Goal: Task Accomplishment & Management: Use online tool/utility

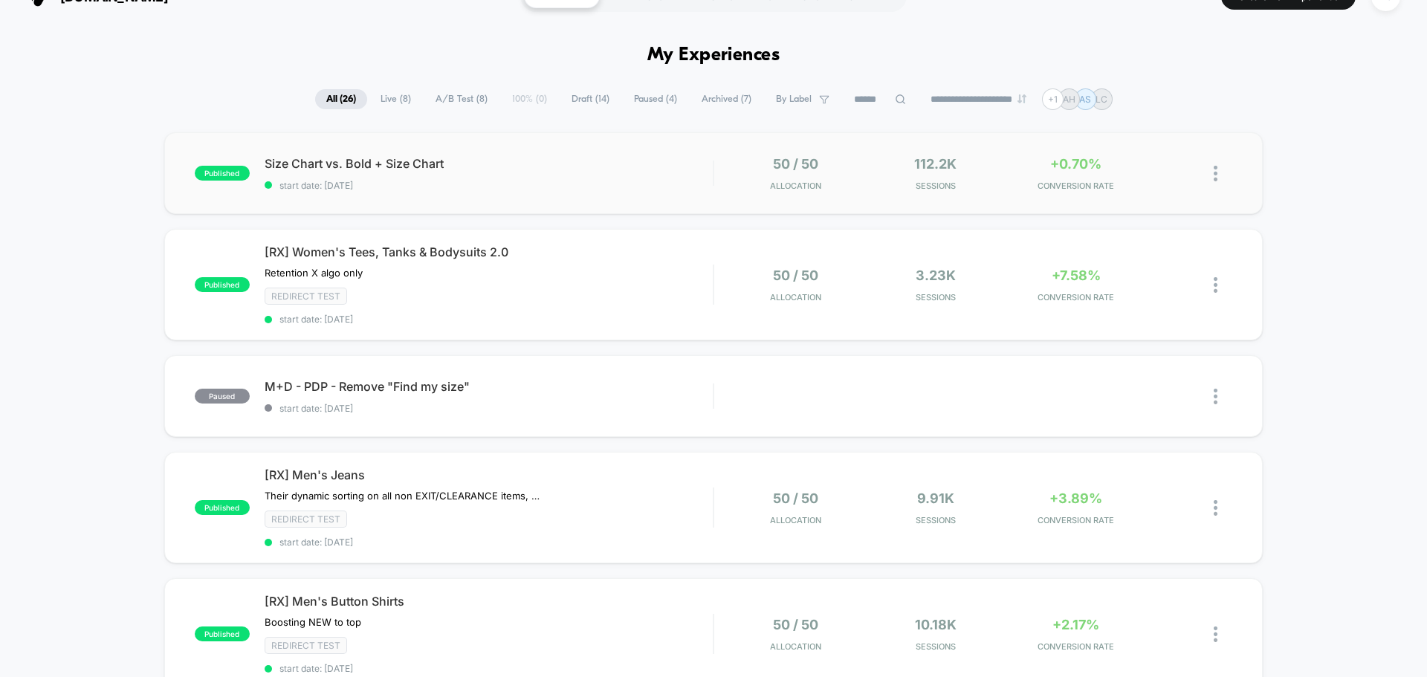
click at [547, 198] on div "published Size Chart vs. Bold + Size Chart start date: [DATE] 50 / 50 Allocatio…" at bounding box center [713, 173] width 1099 height 82
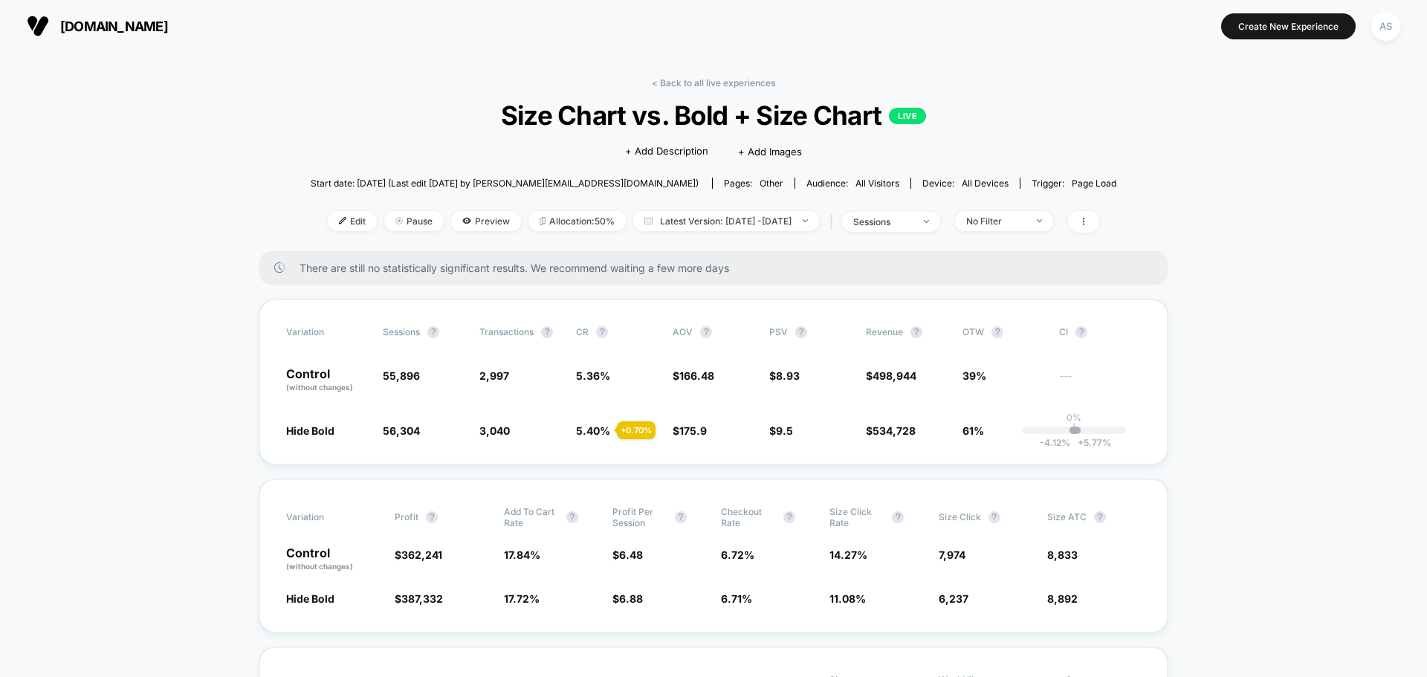
drag, startPoint x: 1095, startPoint y: 220, endPoint x: 1126, endPoint y: 206, distance: 34.3
click at [1099, 226] on span at bounding box center [1083, 222] width 31 height 22
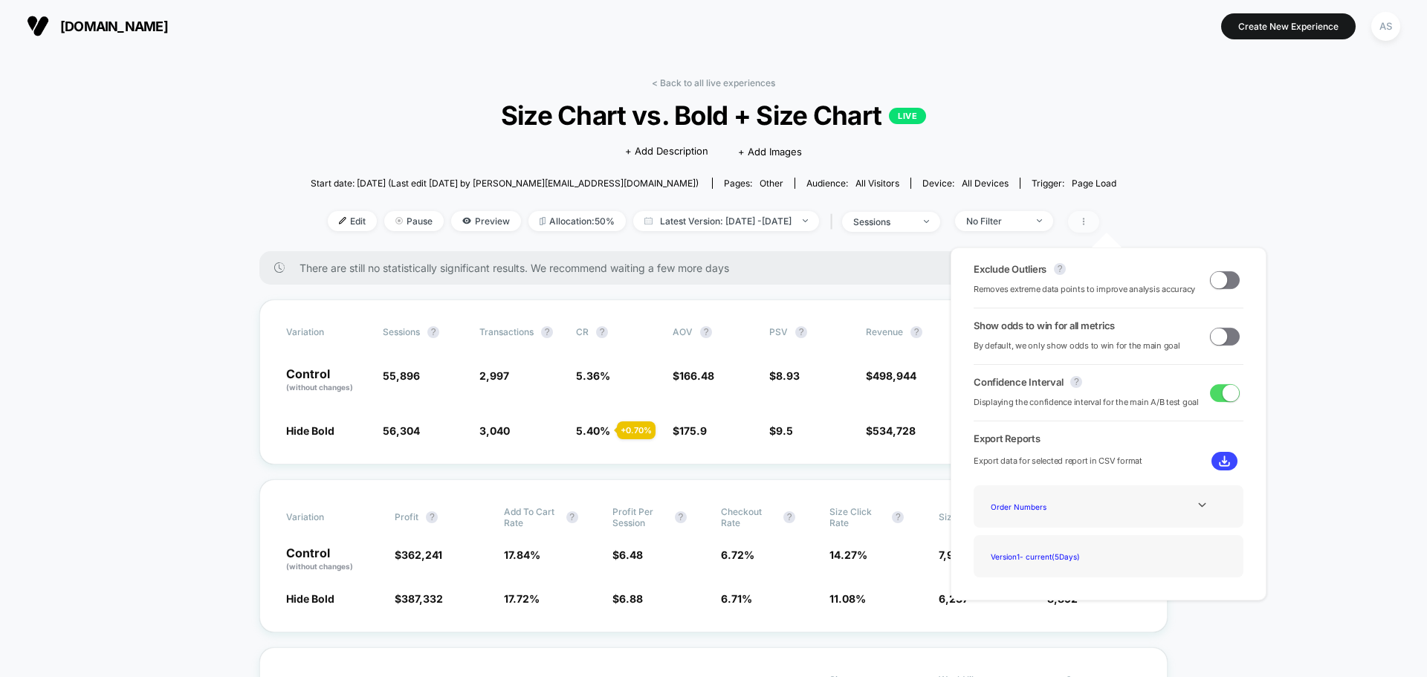
click at [1099, 226] on span at bounding box center [1083, 222] width 31 height 22
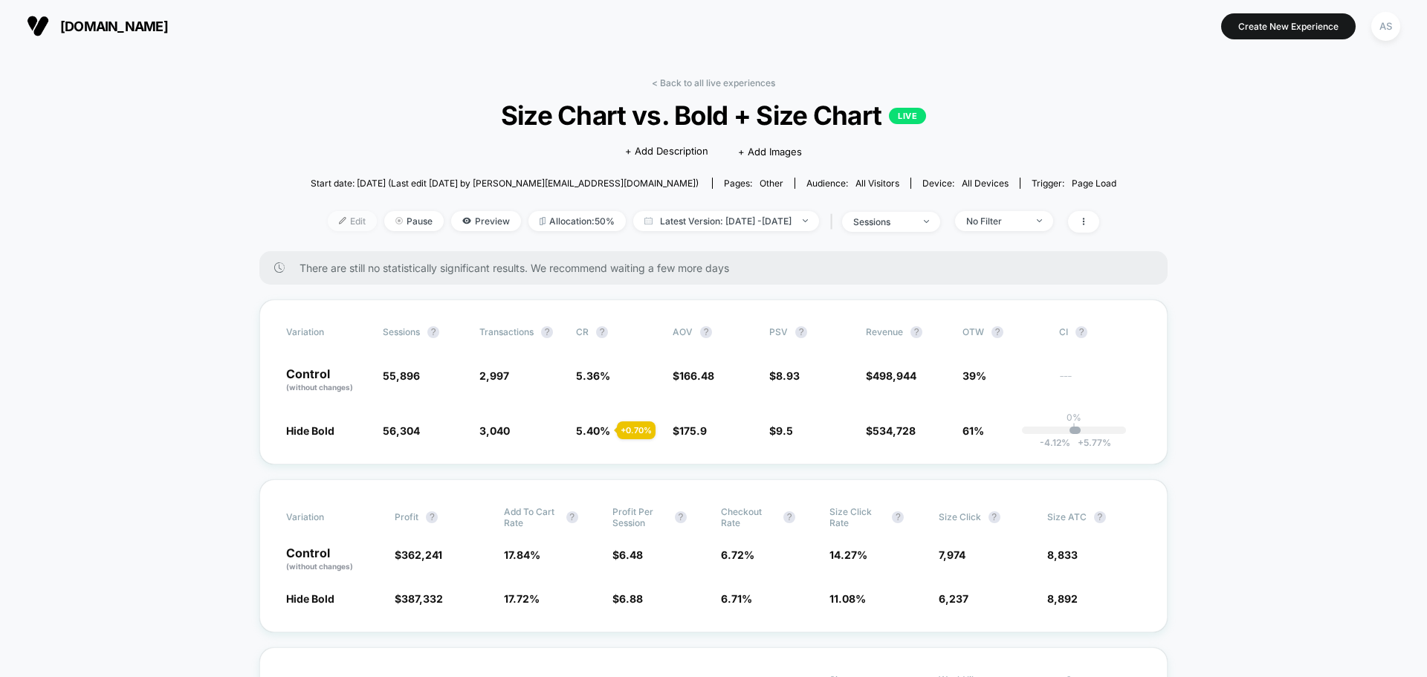
click at [341, 214] on span "Edit" at bounding box center [352, 221] width 49 height 20
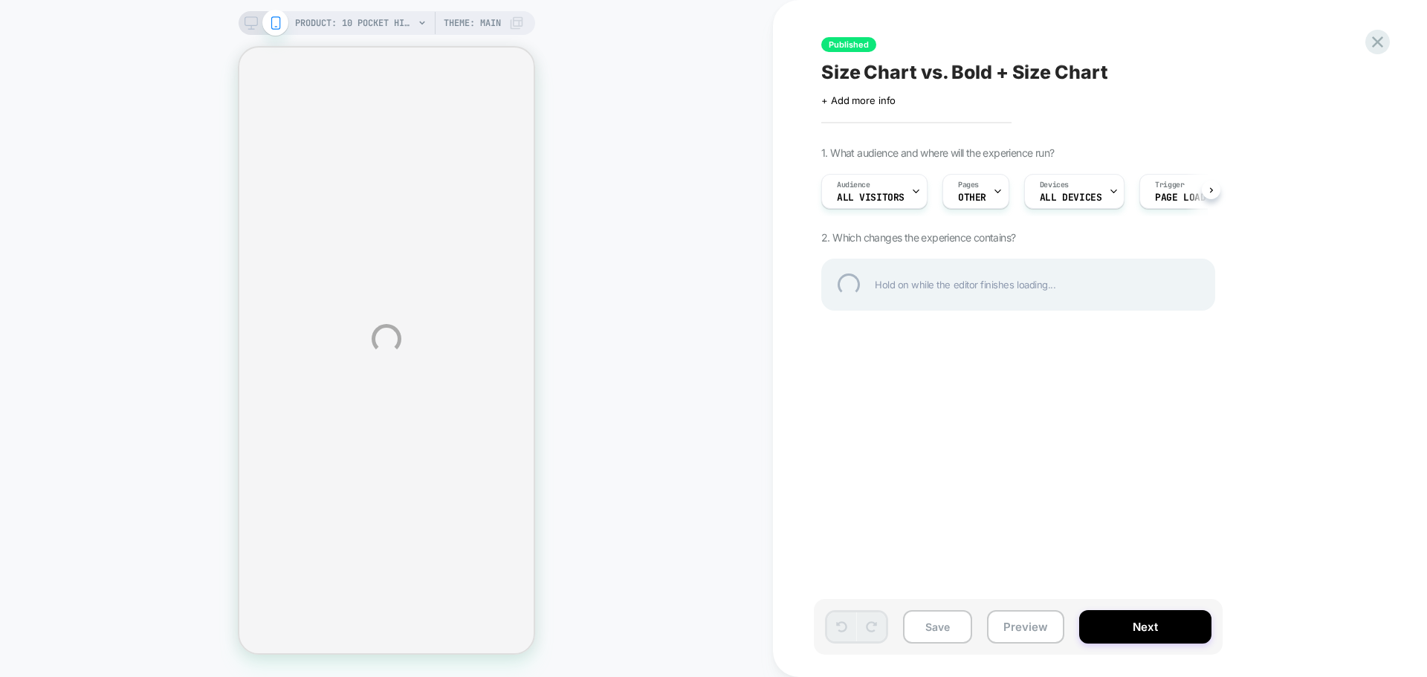
click at [717, 252] on div "PRODUCT: 10 Pocket Hiking Short for Tall Men in Black PRODUCT: 10 Pocket Hiking…" at bounding box center [713, 338] width 1427 height 677
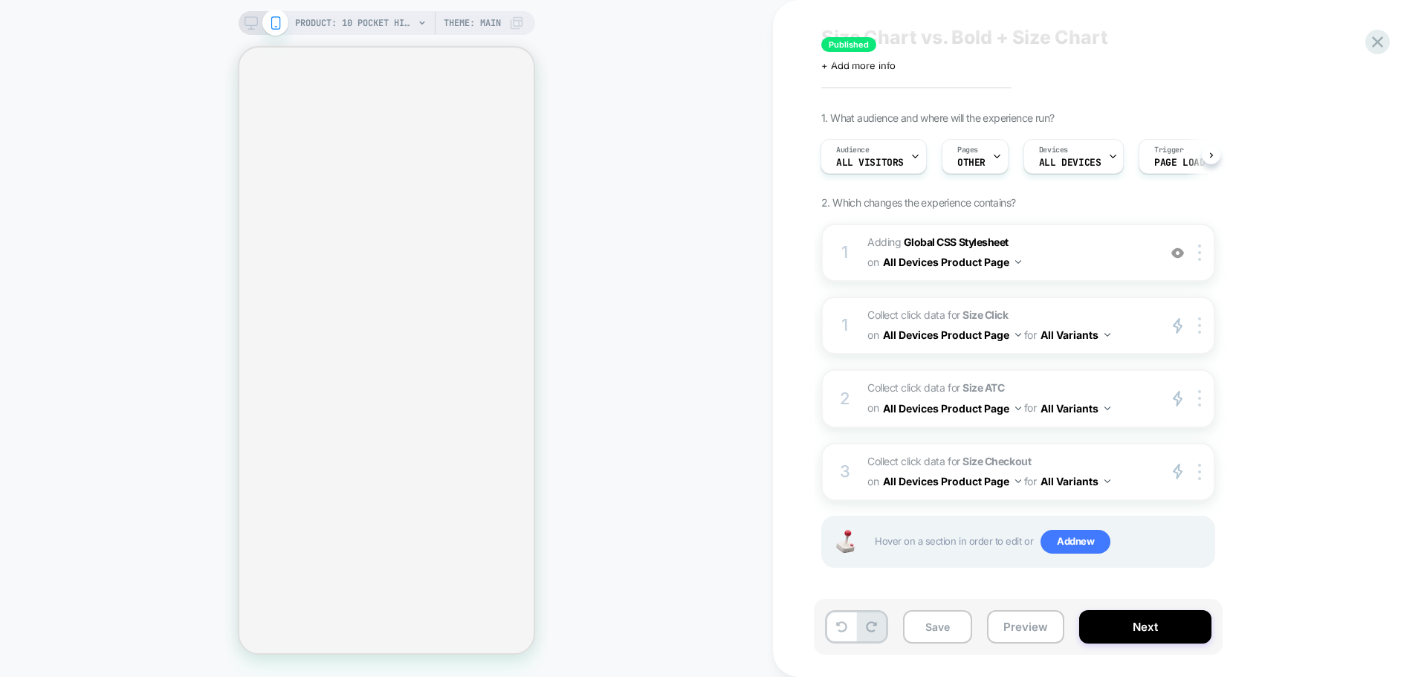
scroll to position [37, 0]
click at [1020, 265] on button "All Devices Product Page" at bounding box center [952, 260] width 138 height 22
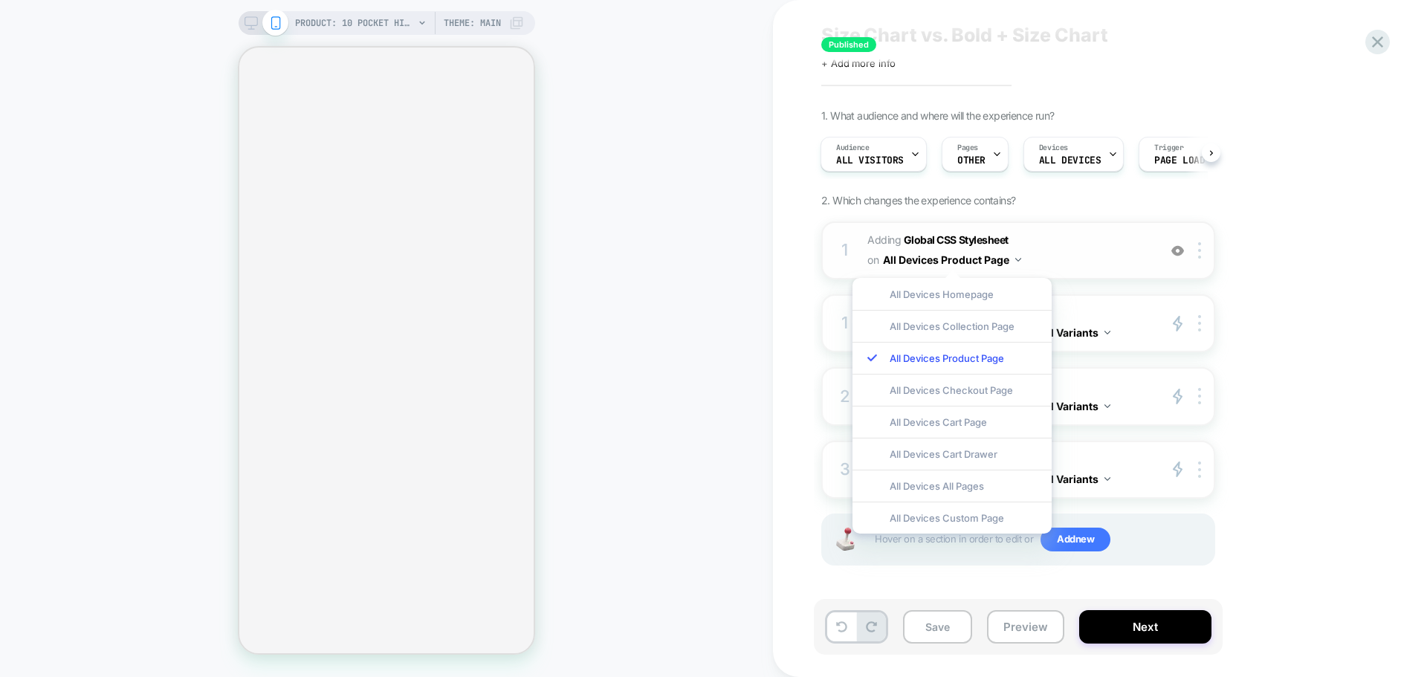
click at [1114, 245] on span "Adding Global CSS Stylesheet on All Devices Product Page" at bounding box center [1008, 250] width 283 height 40
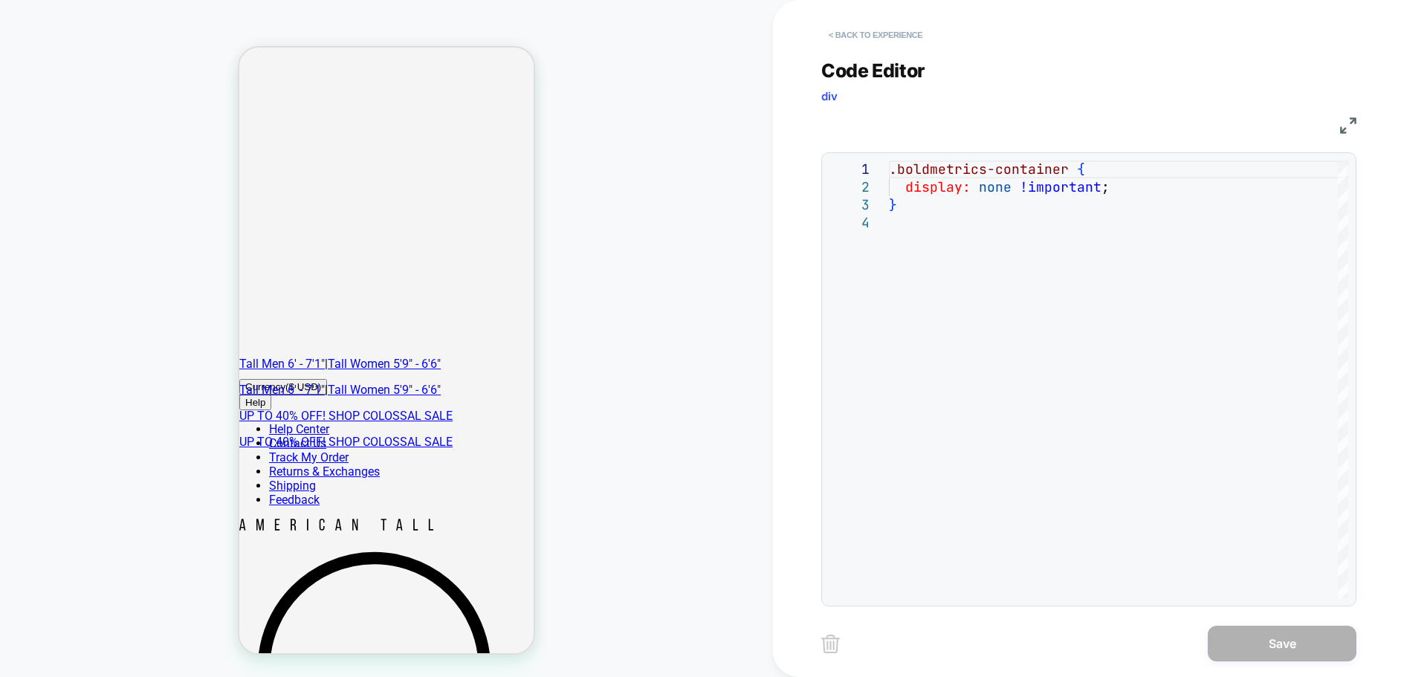
scroll to position [0, 0]
click at [851, 37] on button "< Back to experience" at bounding box center [875, 35] width 109 height 24
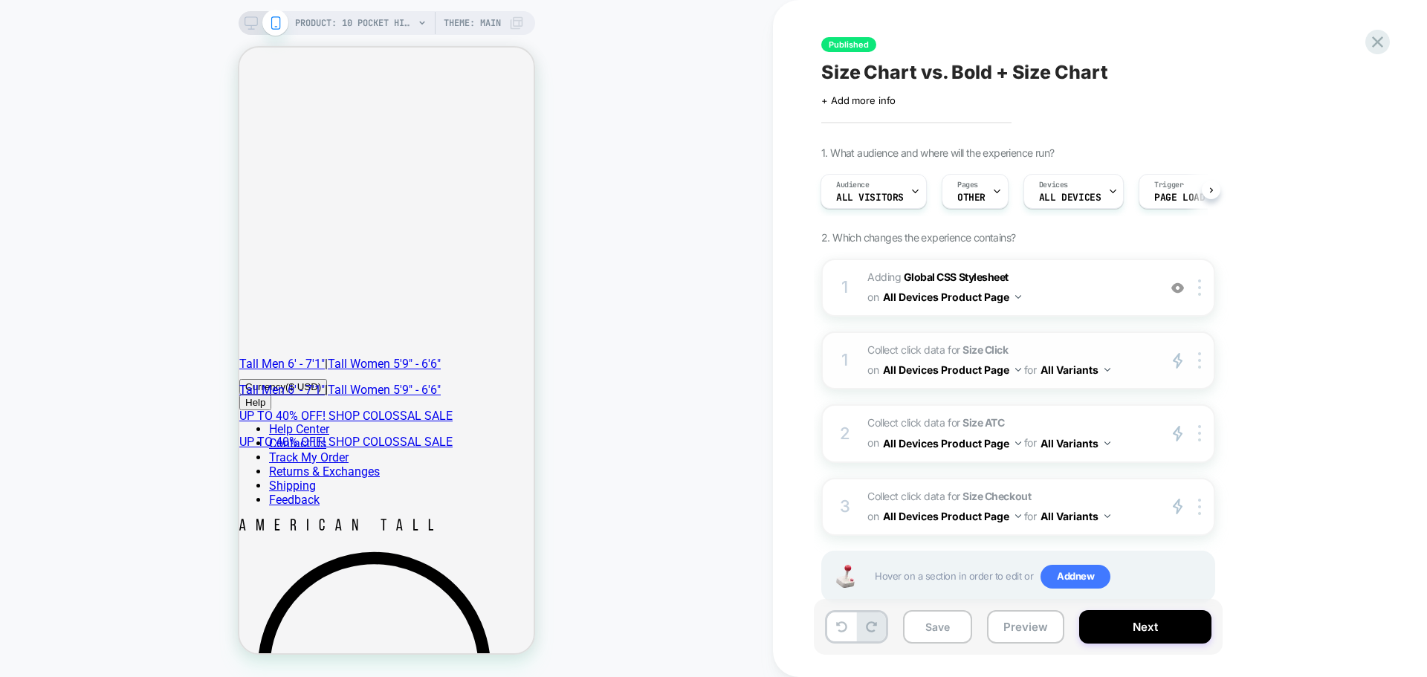
scroll to position [37, 0]
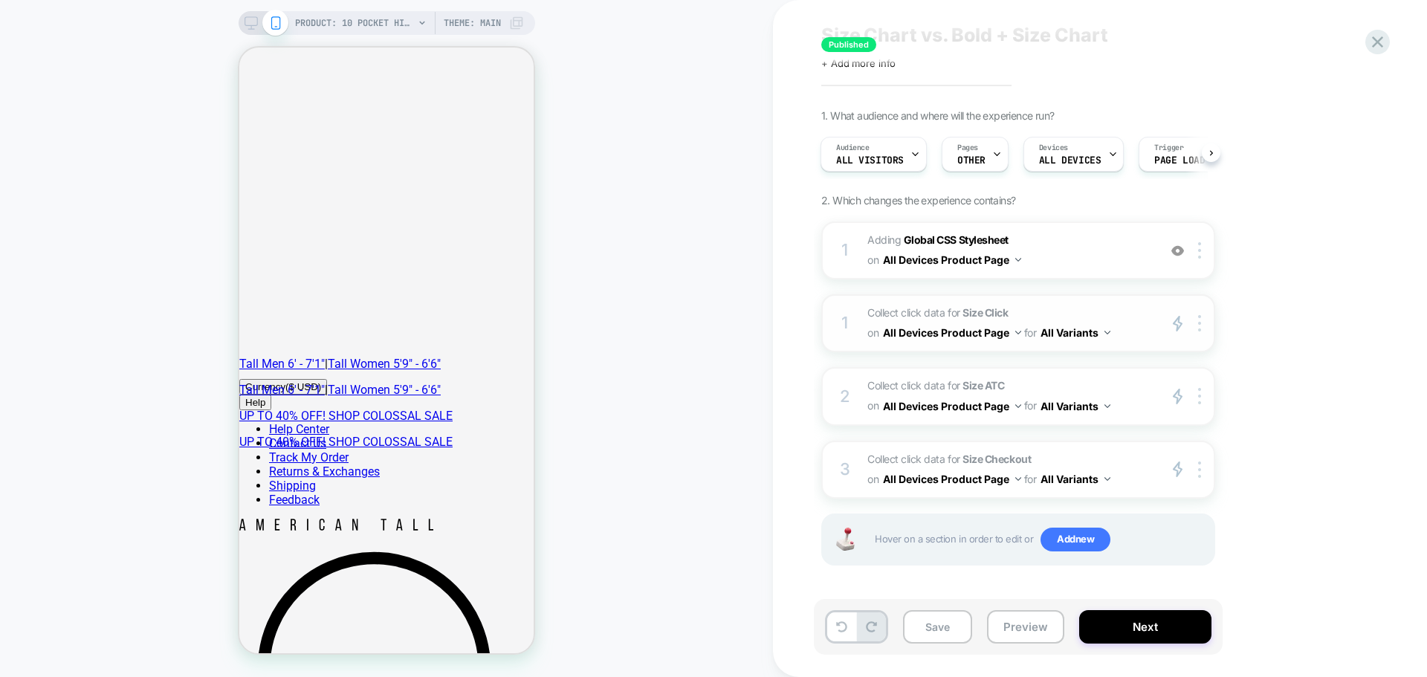
click at [1134, 323] on span "Collect click data for Size Click on All Devices Product Page for All Variants" at bounding box center [1008, 323] width 283 height 40
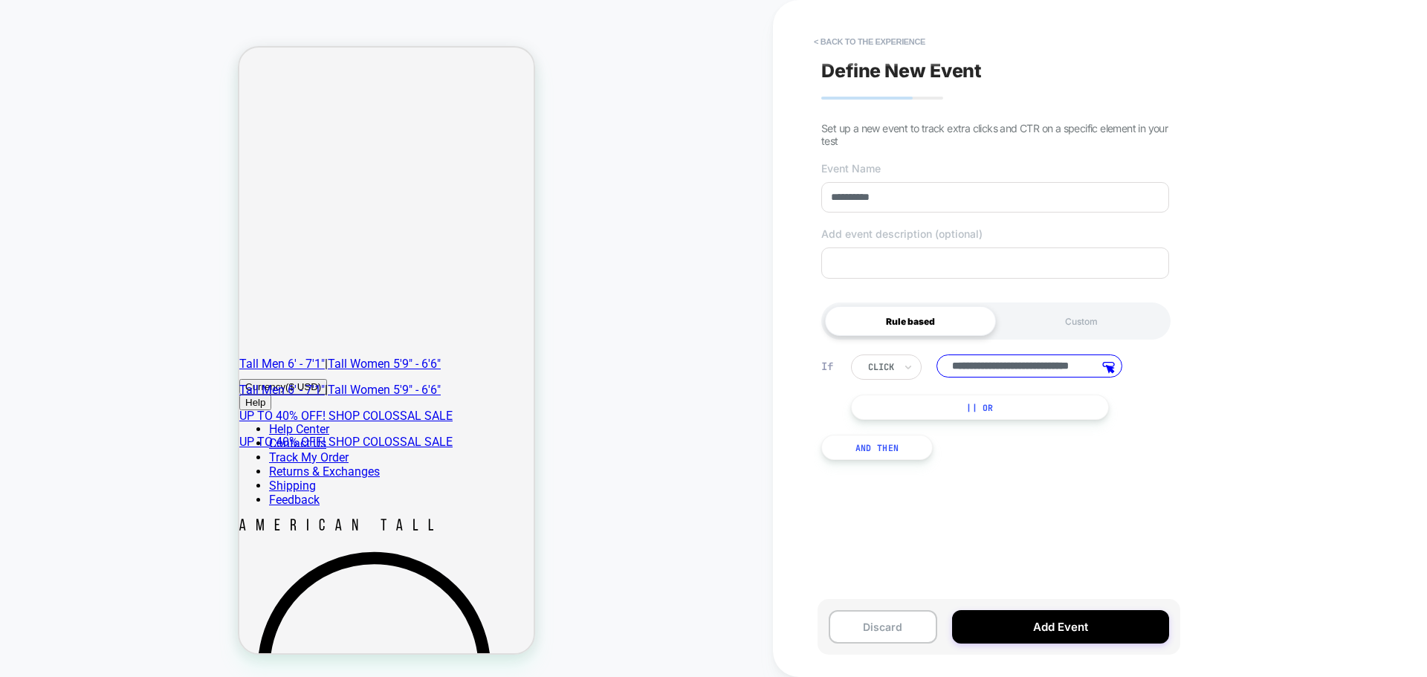
scroll to position [0, 46]
drag, startPoint x: 1054, startPoint y: 372, endPoint x: 1128, endPoint y: 377, distance: 74.5
click at [1128, 377] on div "**********" at bounding box center [999, 367] width 297 height 25
click at [831, 48] on button "< back to the experience" at bounding box center [869, 42] width 126 height 24
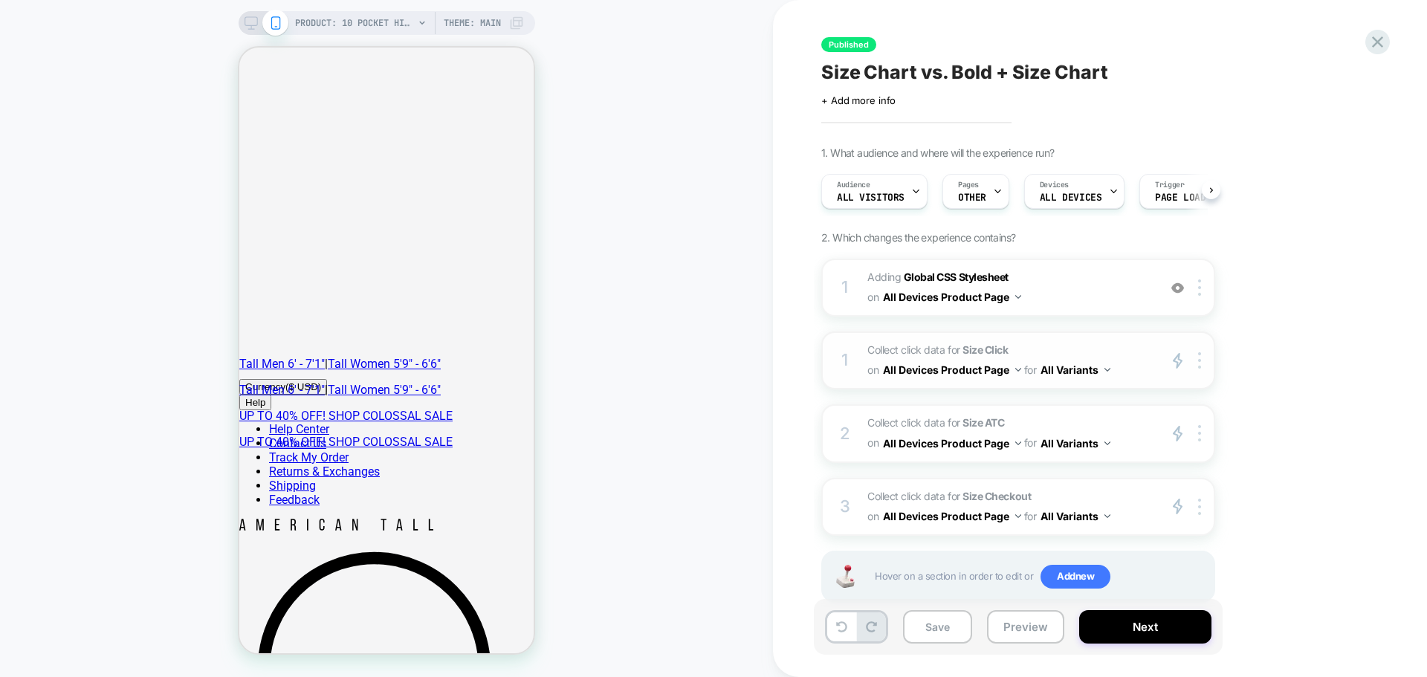
scroll to position [0, 1]
click at [1145, 432] on span "Collect click data for Size ATC on All Devices Product Page for All Variants" at bounding box center [1008, 433] width 283 height 40
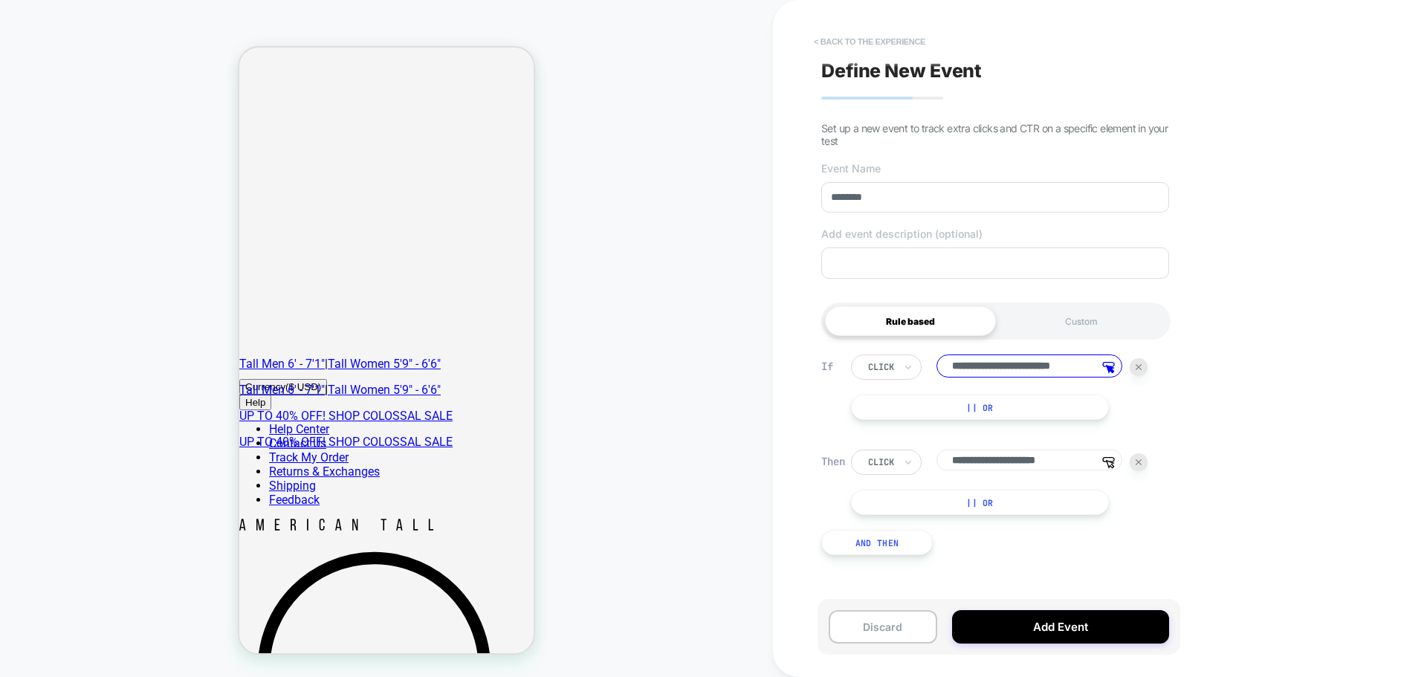
scroll to position [0, 0]
click at [831, 36] on button "< back to the experience" at bounding box center [869, 42] width 126 height 24
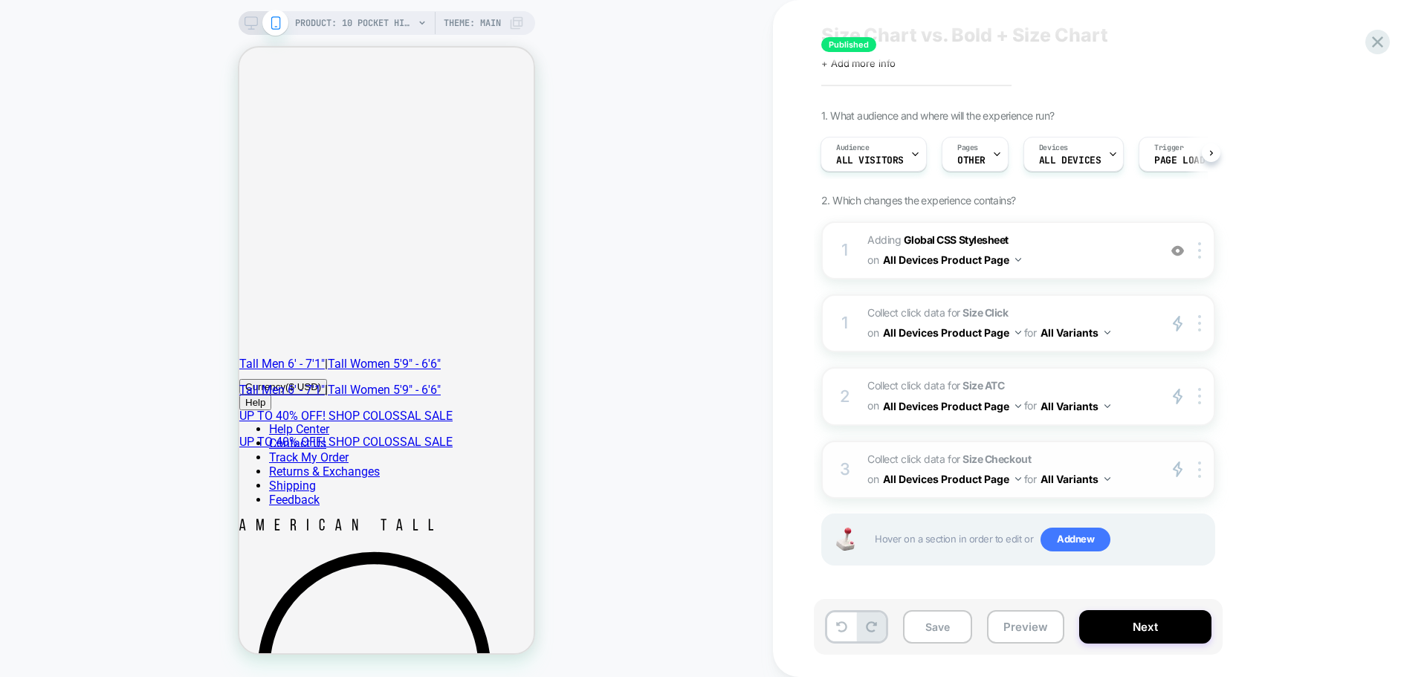
scroll to position [36, 0]
click at [1119, 462] on span "Collect click data for Size Checkout on All Devices Product Page for All Varian…" at bounding box center [1008, 470] width 283 height 40
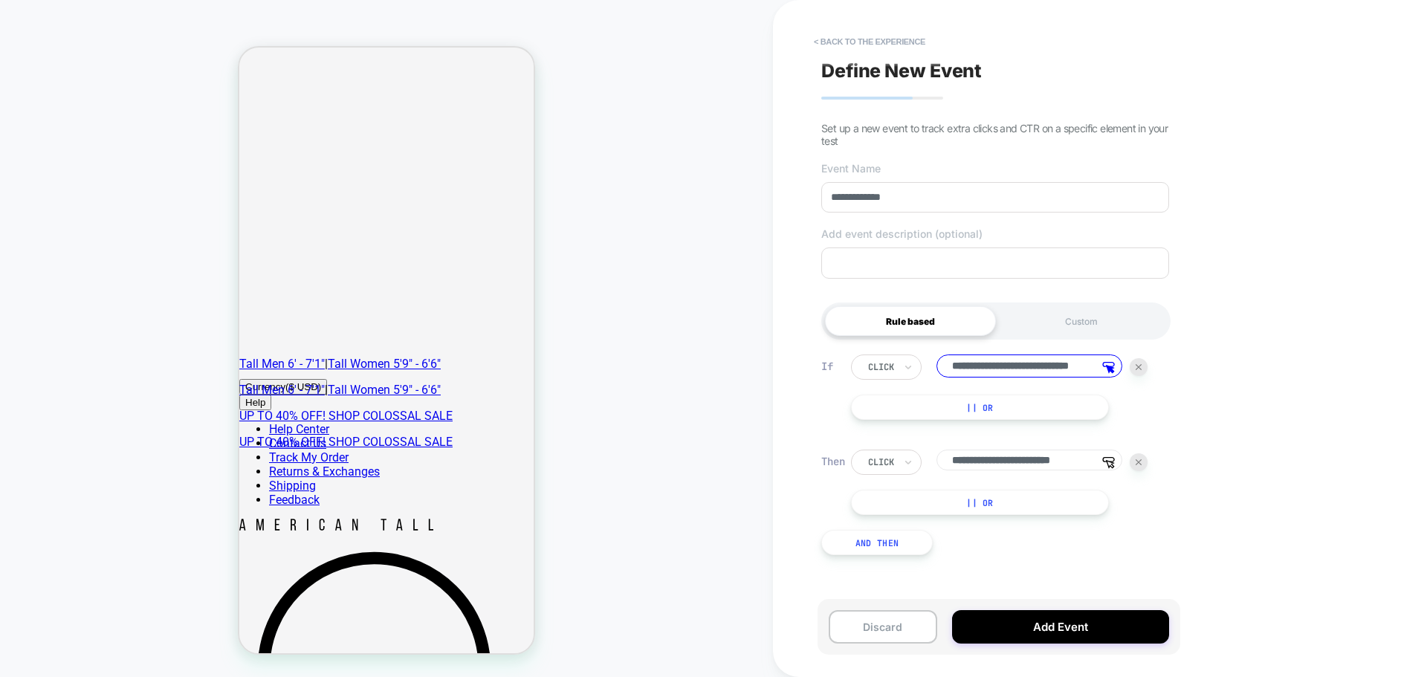
scroll to position [0, 15]
drag, startPoint x: 1060, startPoint y: 467, endPoint x: 1105, endPoint y: 481, distance: 46.8
click at [1105, 481] on div "**********" at bounding box center [999, 482] width 297 height 65
drag, startPoint x: 1055, startPoint y: 370, endPoint x: 1155, endPoint y: 396, distance: 102.9
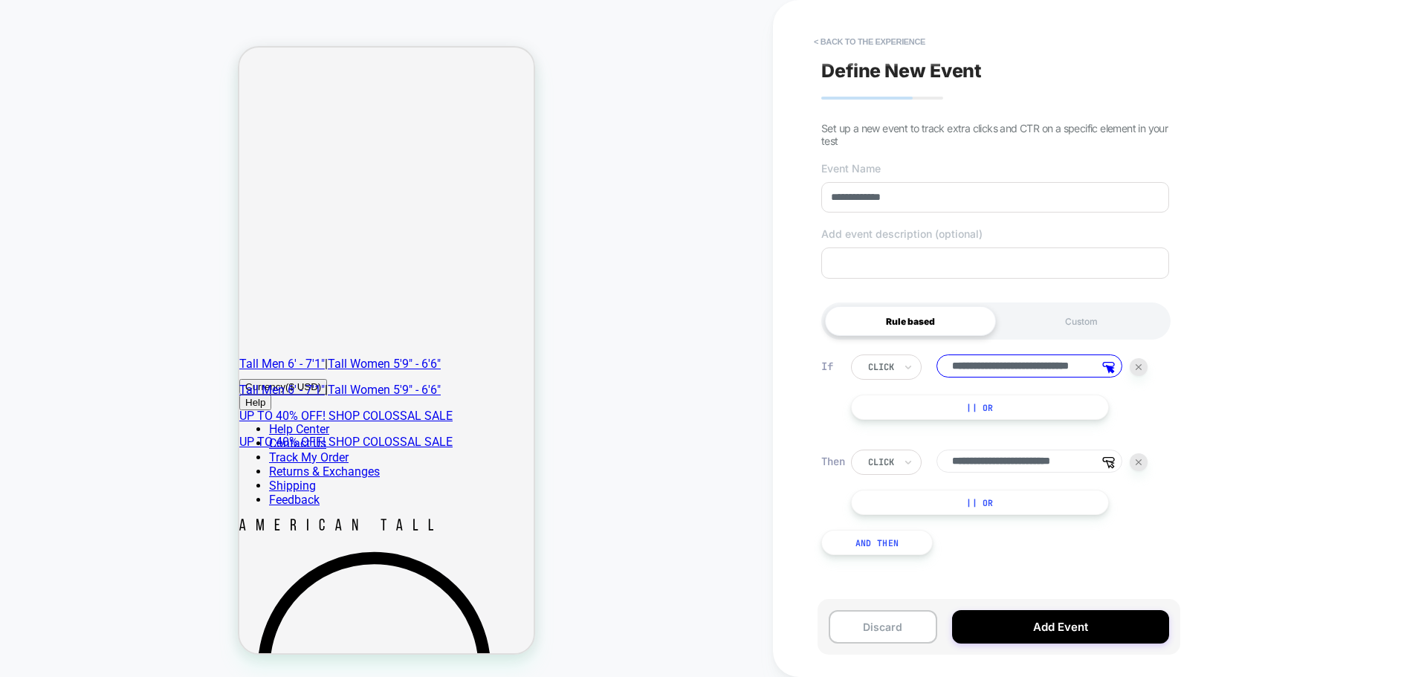
click at [1155, 396] on div "**********" at bounding box center [1012, 387] width 323 height 65
click at [862, 41] on button "< back to the experience" at bounding box center [869, 42] width 126 height 24
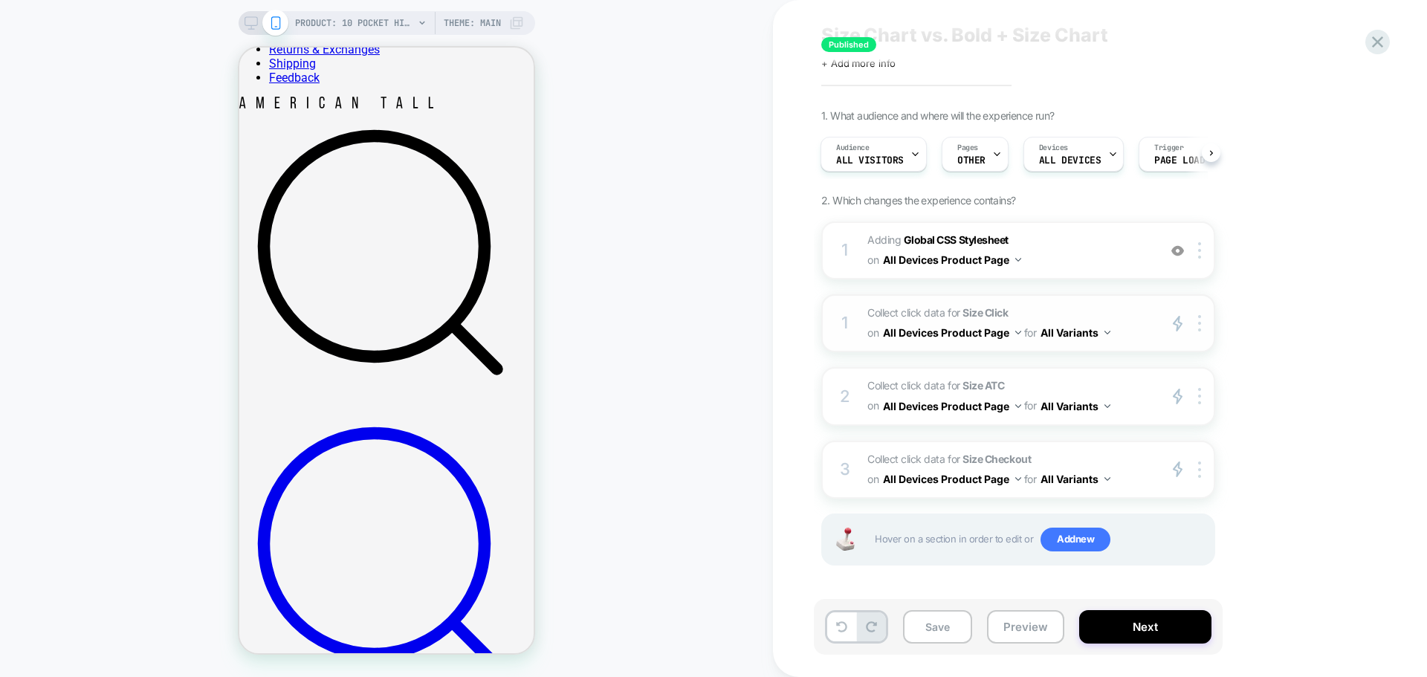
scroll to position [0, 0]
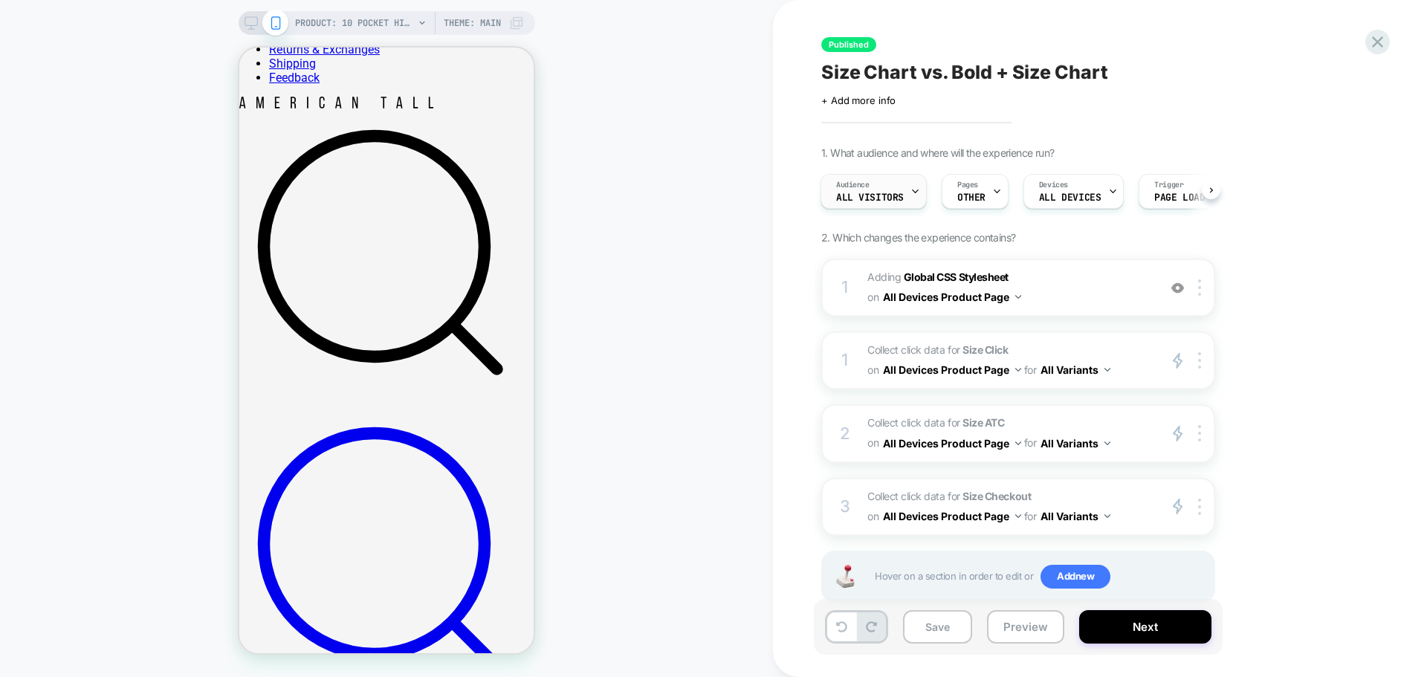
click at [872, 190] on div "Audience All Visitors" at bounding box center [869, 191] width 97 height 33
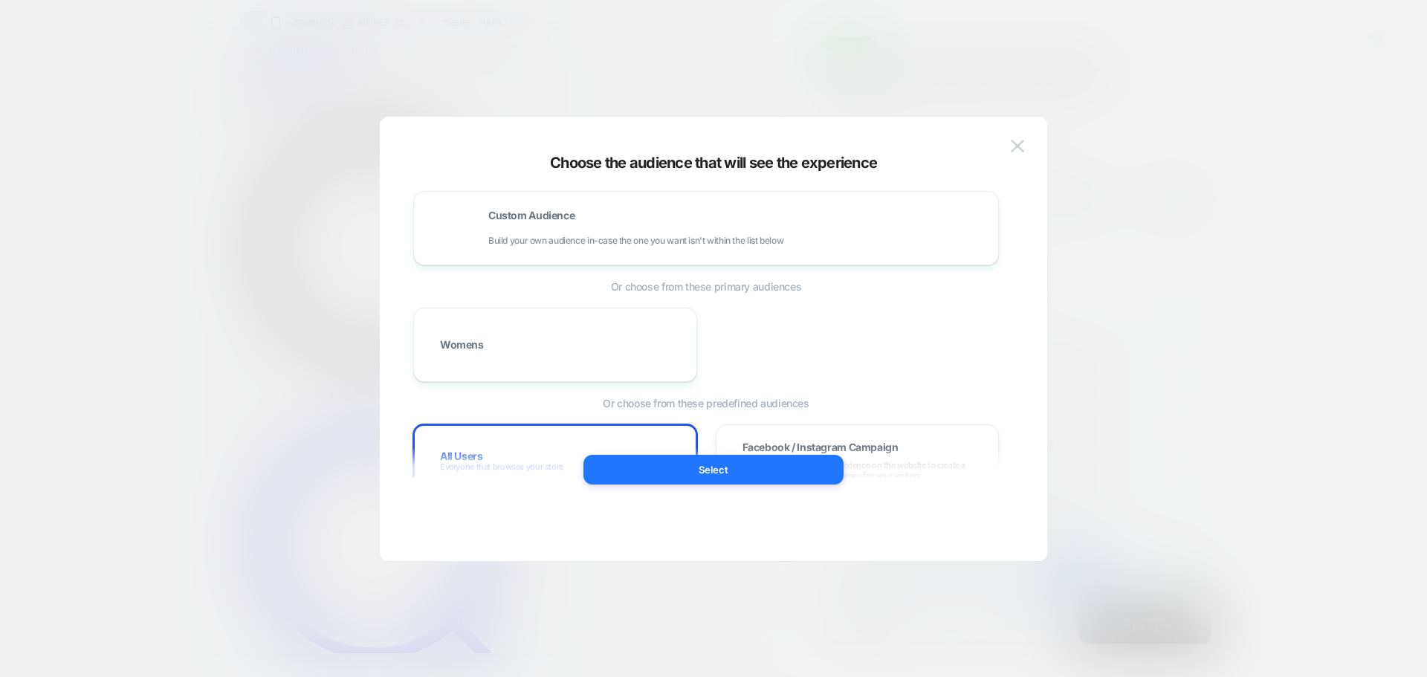
click at [849, 71] on div at bounding box center [713, 338] width 1427 height 677
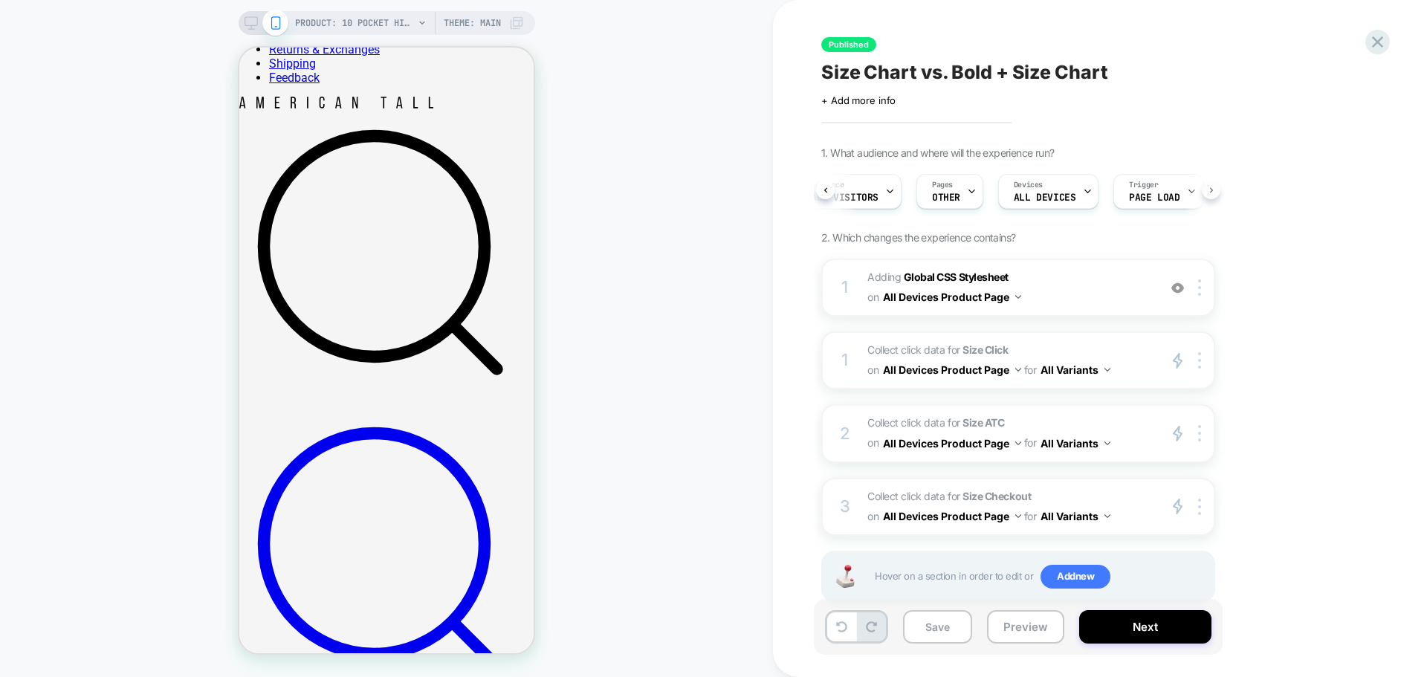
click at [1210, 192] on icon at bounding box center [1210, 189] width 3 height 5
click at [826, 187] on icon at bounding box center [826, 190] width 6 height 6
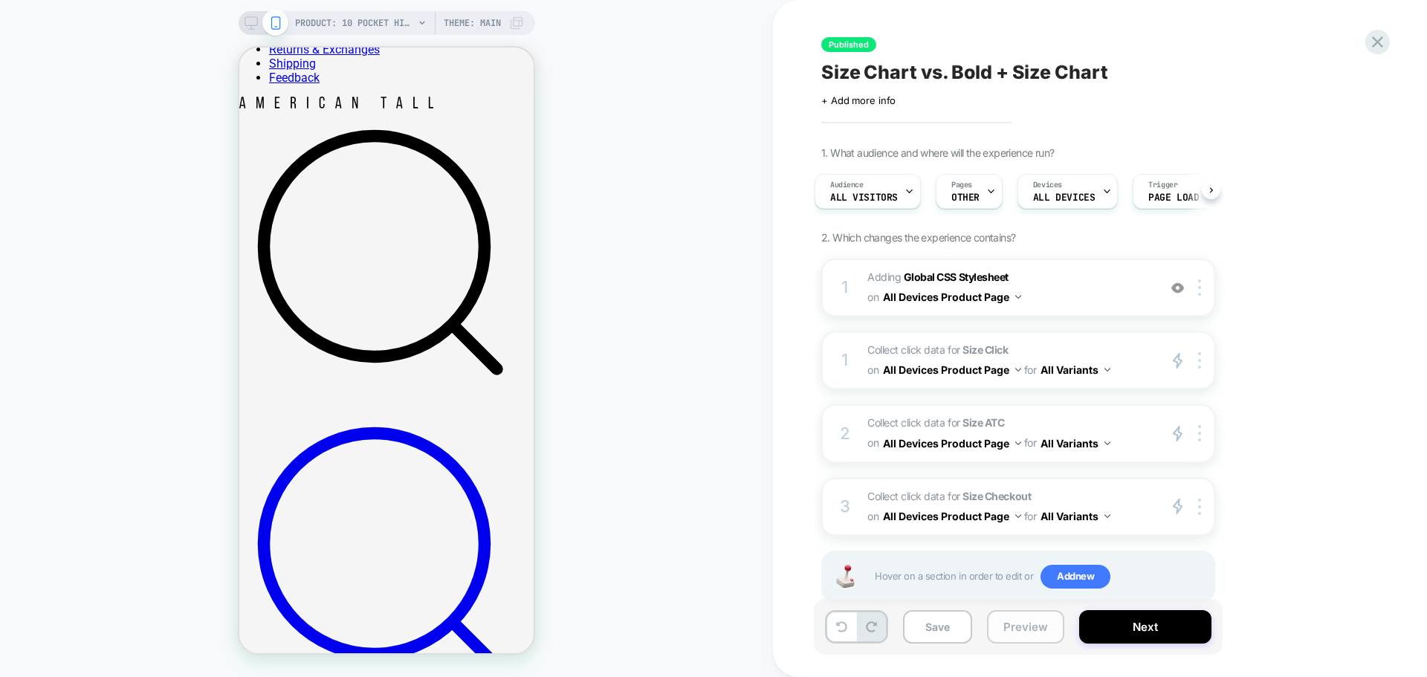
click at [1037, 636] on button "Preview" at bounding box center [1025, 626] width 77 height 33
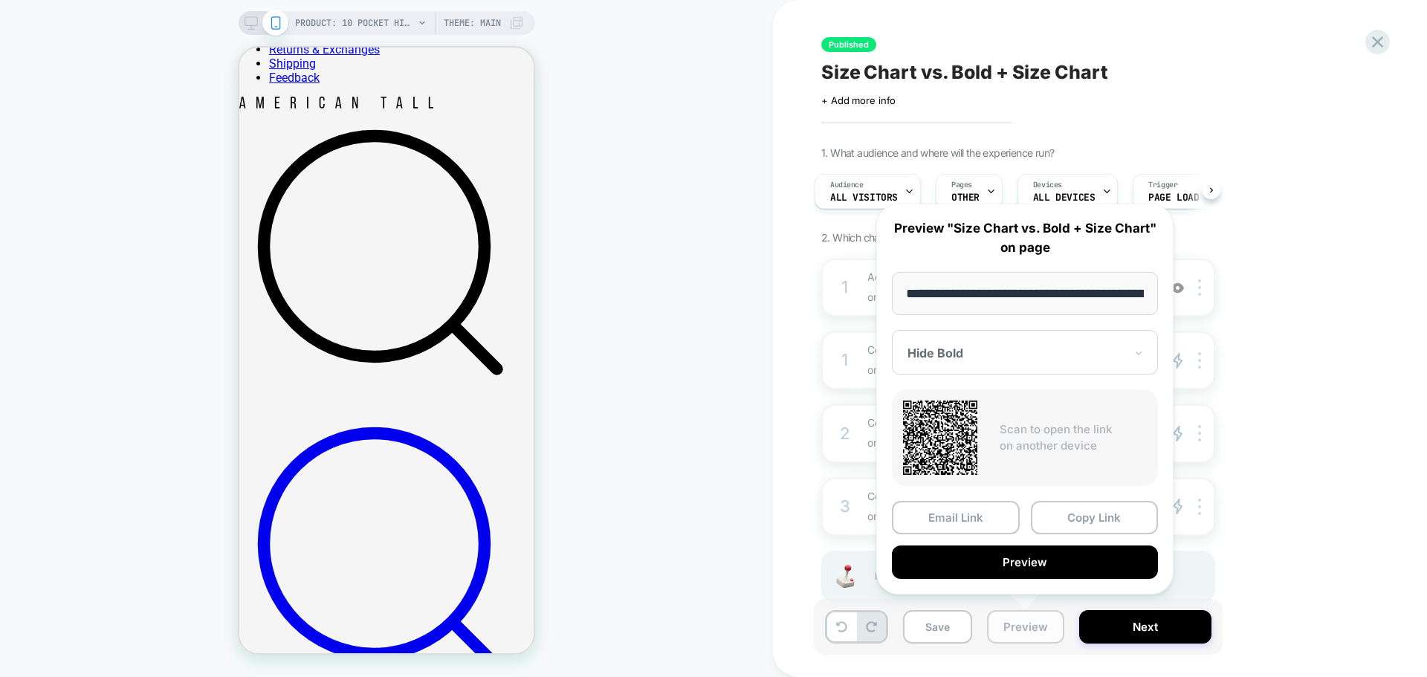
scroll to position [0, 269]
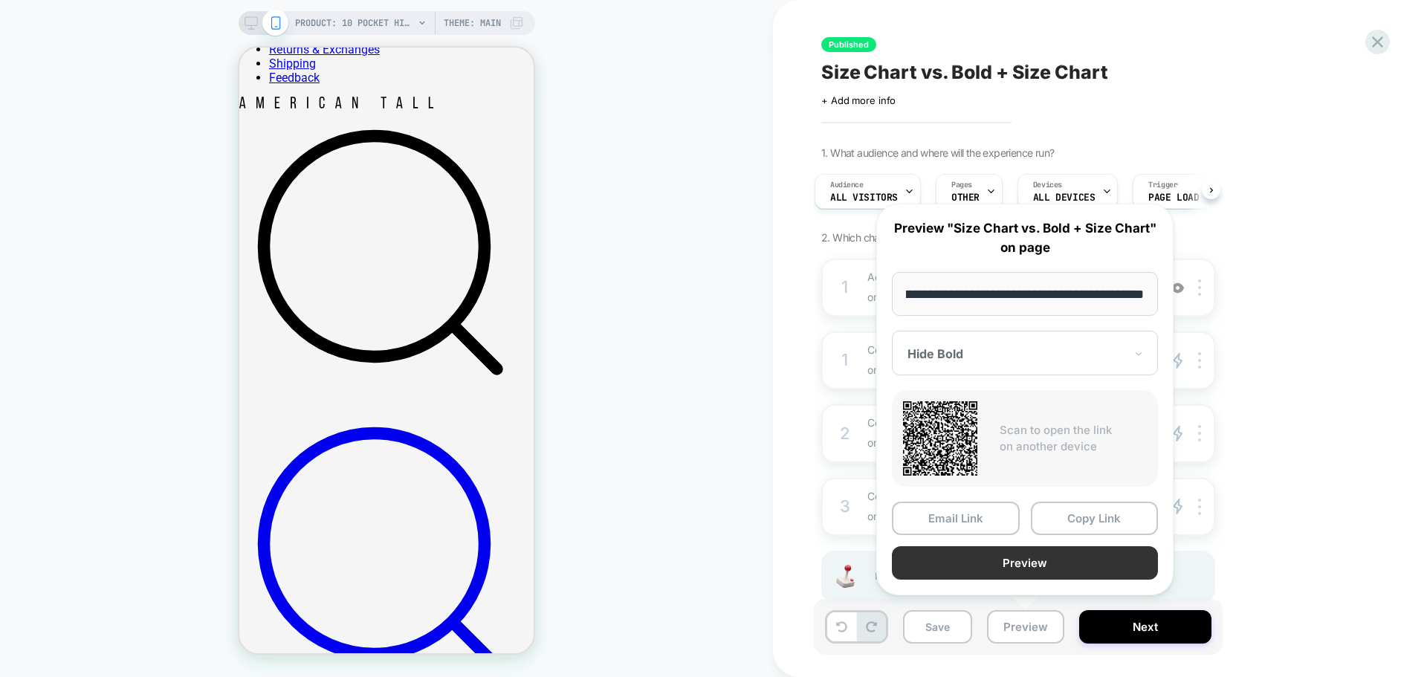
click at [1078, 563] on button "Preview" at bounding box center [1025, 562] width 266 height 33
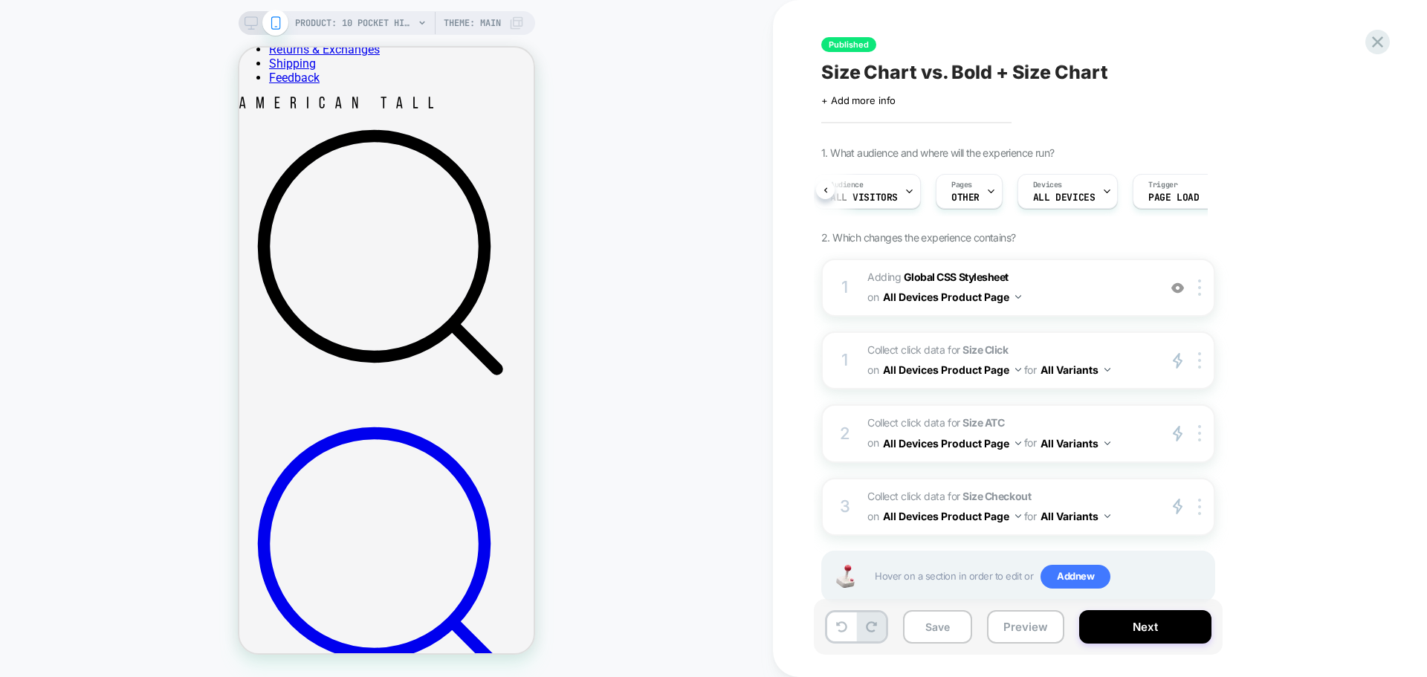
scroll to position [0, 68]
click at [1381, 34] on icon at bounding box center [1378, 42] width 20 height 20
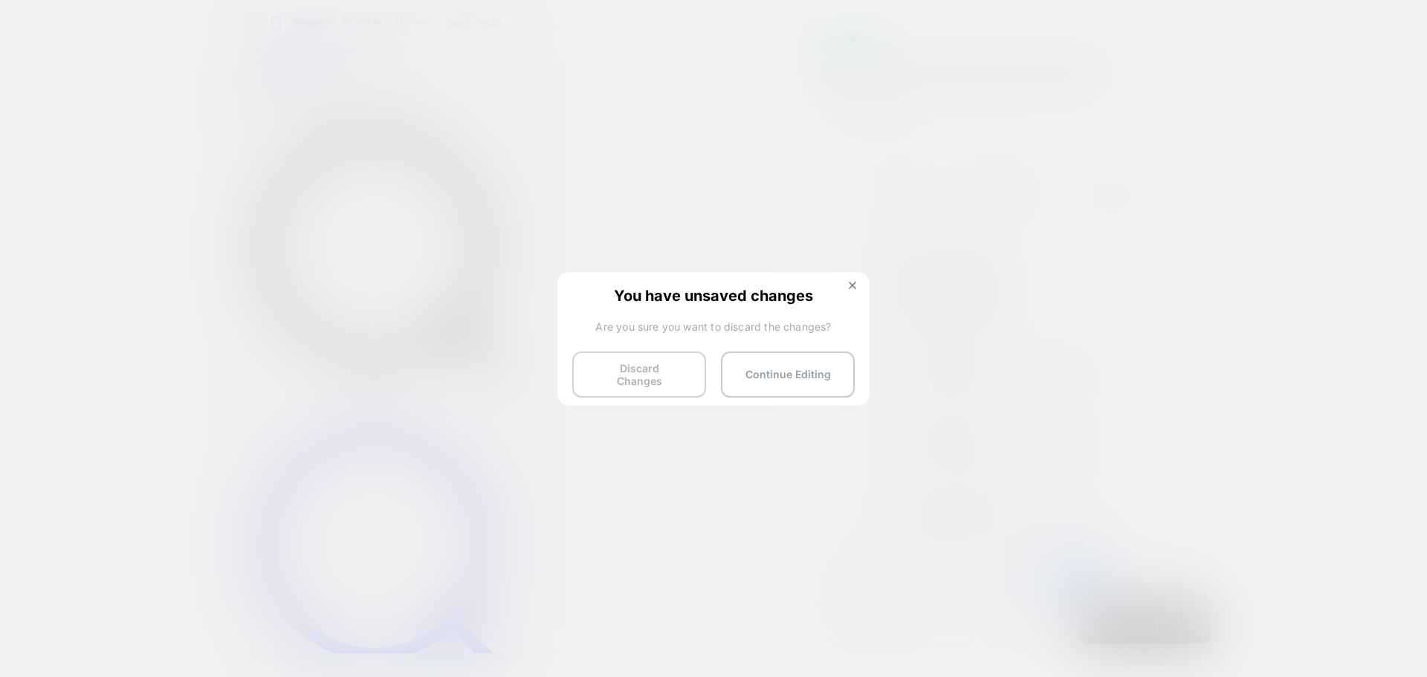
click at [673, 363] on button "Discard Changes" at bounding box center [639, 375] width 134 height 46
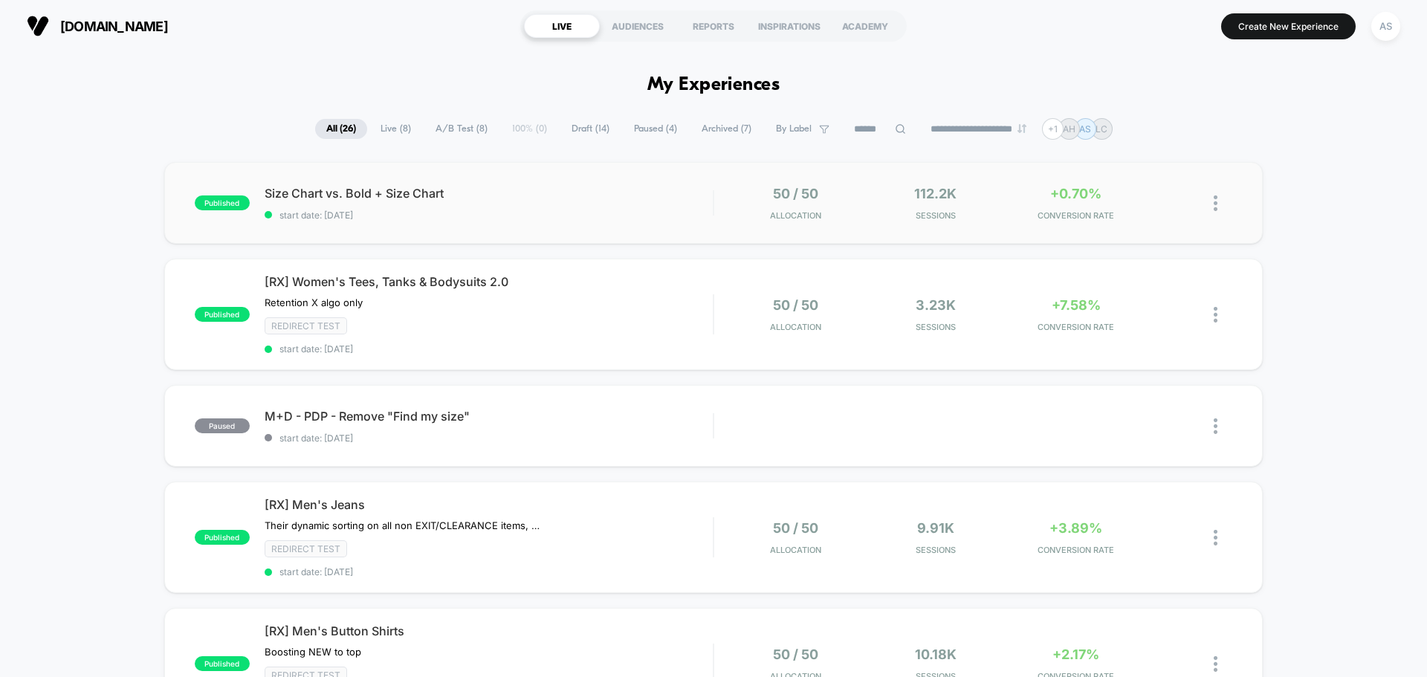
click at [1205, 210] on div at bounding box center [1205, 203] width 56 height 35
click at [1218, 212] on div at bounding box center [1223, 203] width 19 height 35
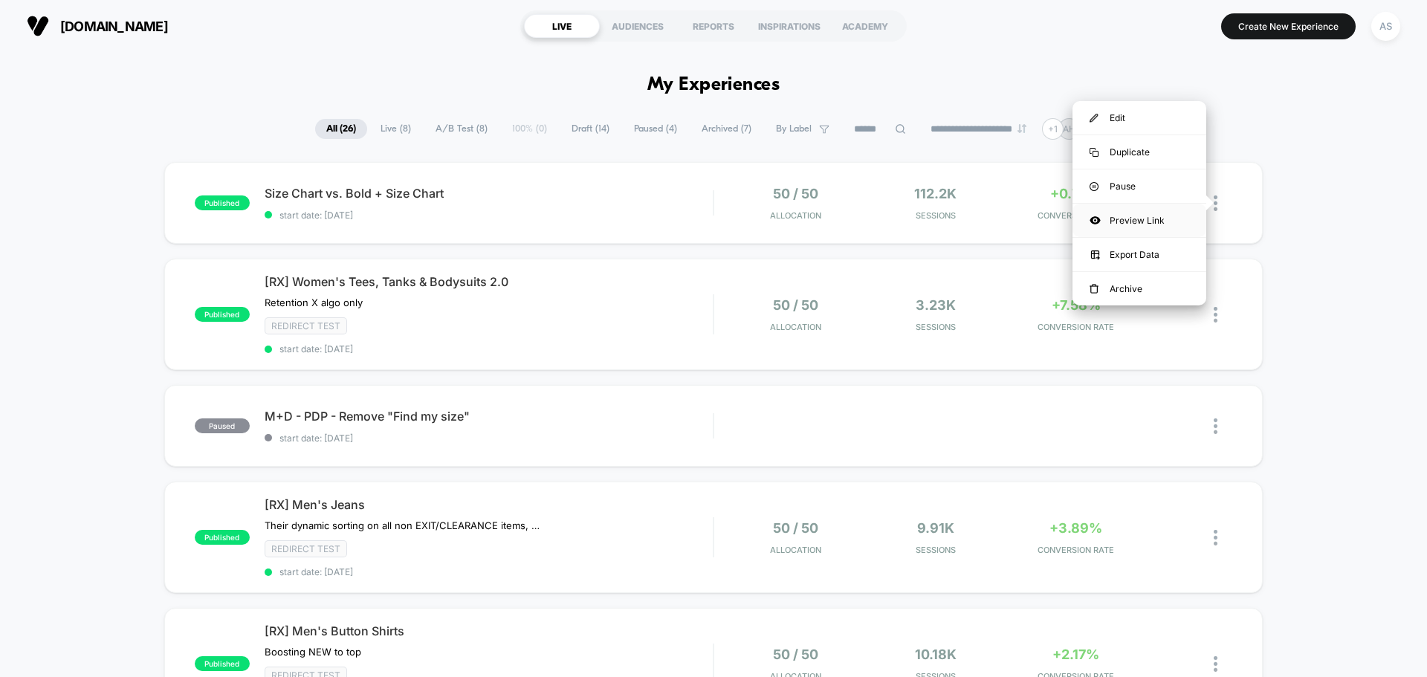
click at [1126, 225] on div "Preview Link" at bounding box center [1140, 220] width 134 height 33
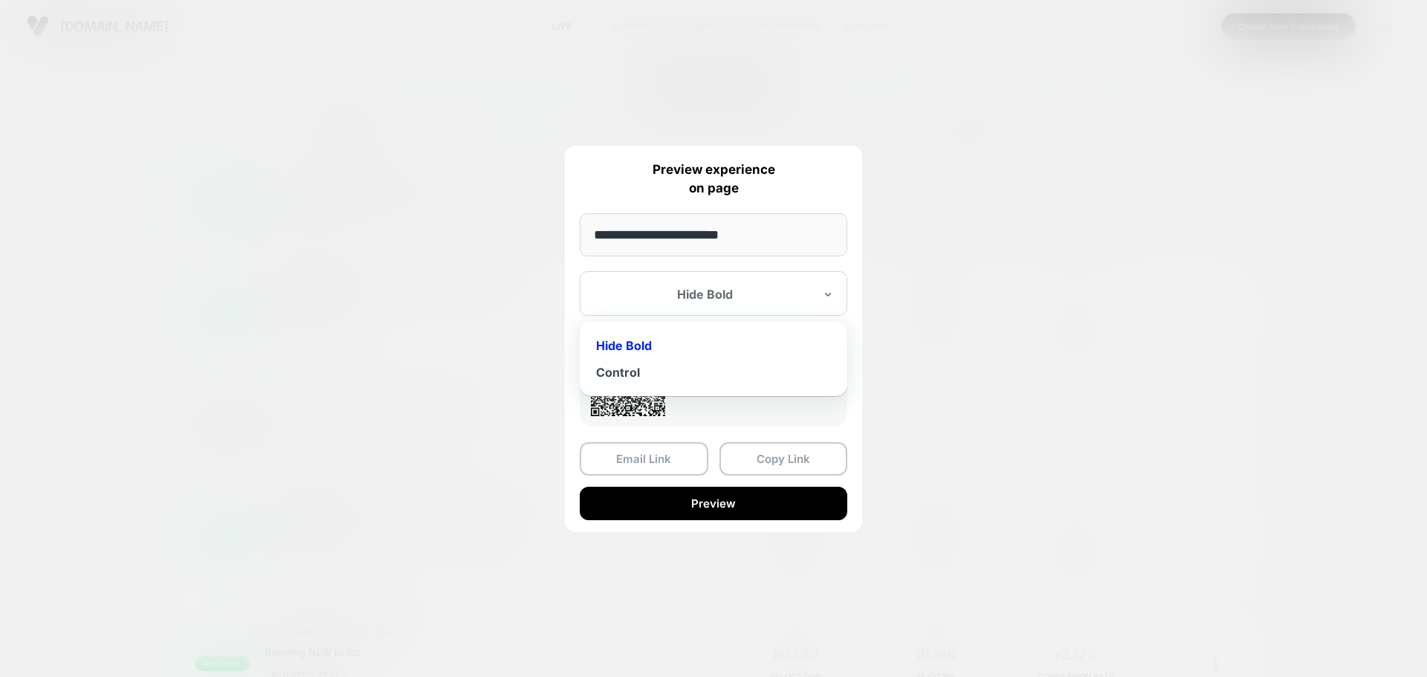
click at [675, 294] on div at bounding box center [704, 294] width 219 height 15
click at [640, 375] on div "Control" at bounding box center [713, 372] width 253 height 27
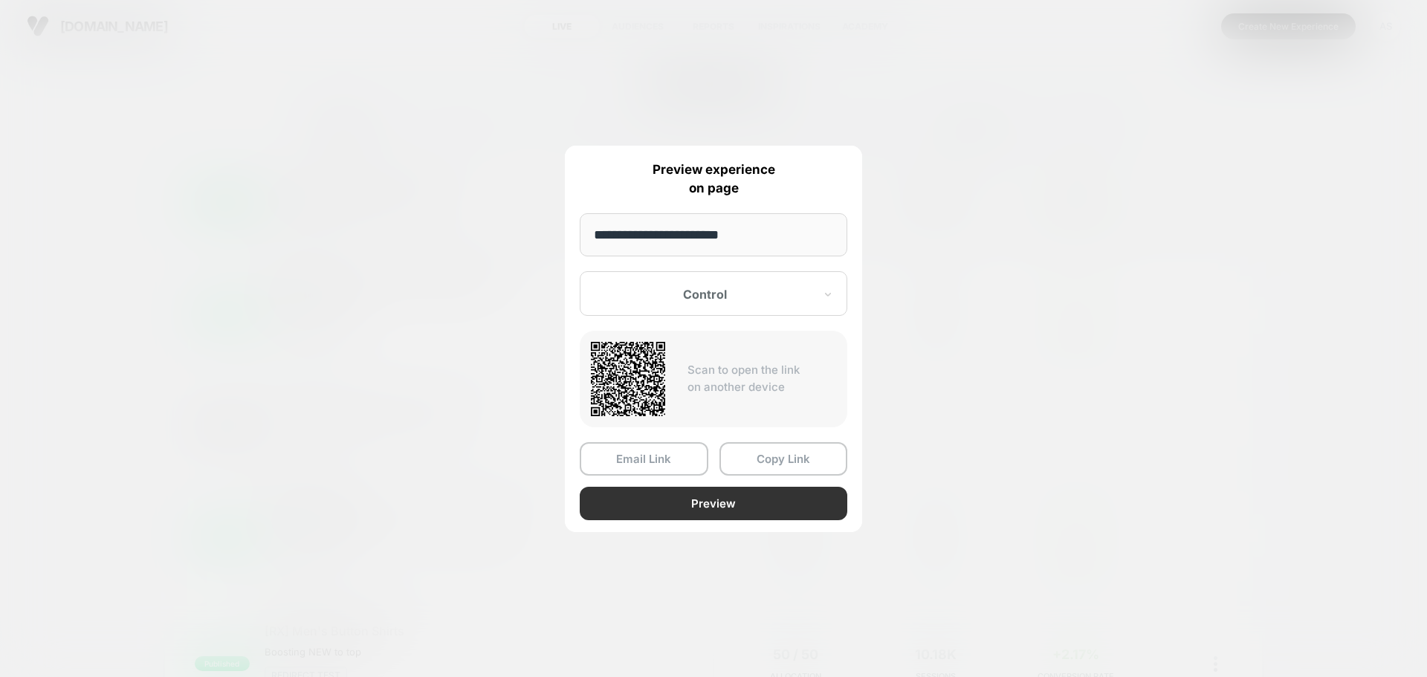
click at [700, 490] on button "Preview" at bounding box center [714, 503] width 268 height 33
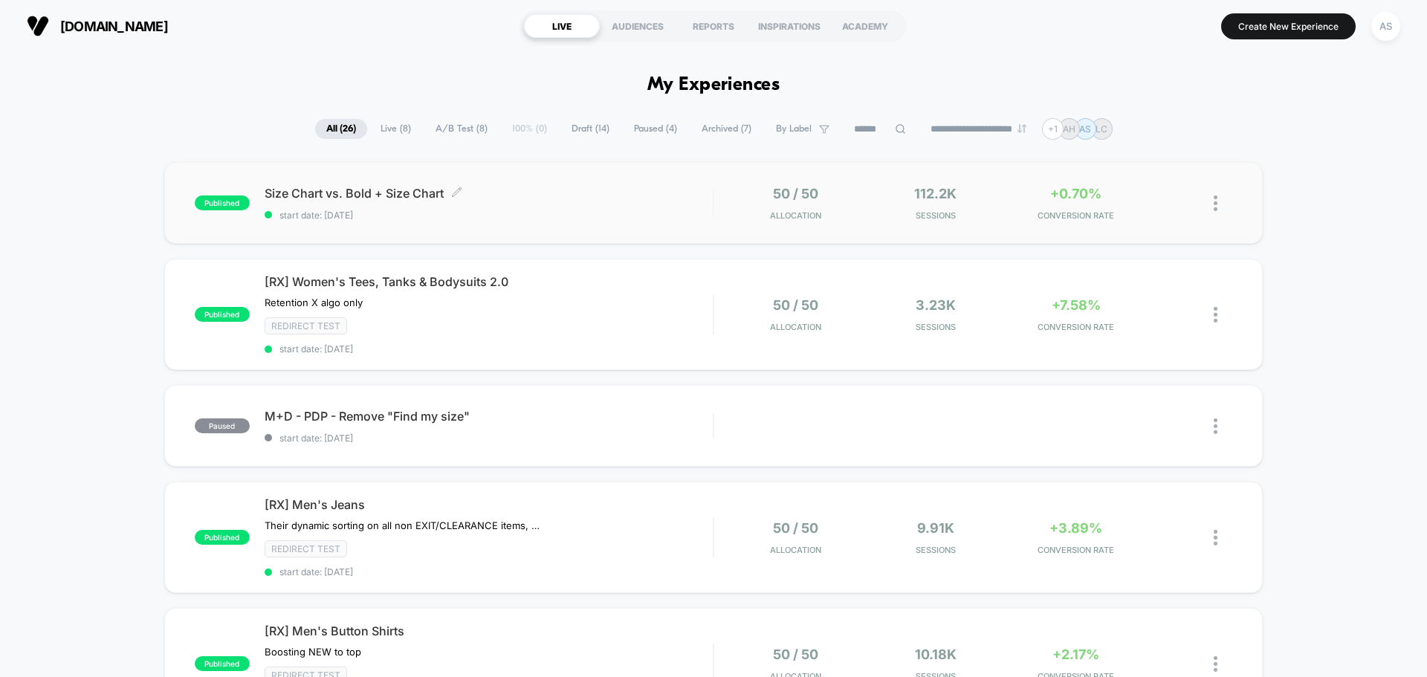
click at [533, 191] on span "Size Chart vs. Bold + Size Chart Click to edit experience details" at bounding box center [489, 193] width 448 height 15
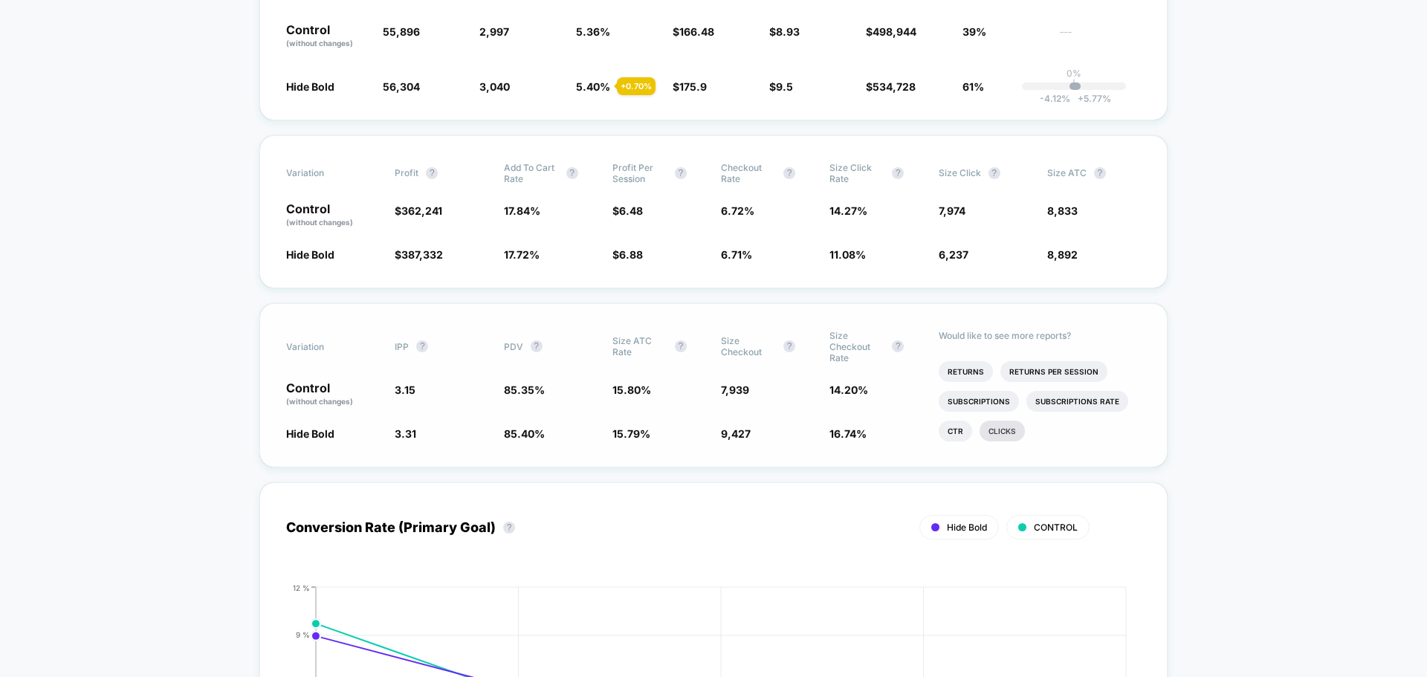
scroll to position [343, 0]
click at [998, 439] on li "Clicks" at bounding box center [1002, 431] width 45 height 21
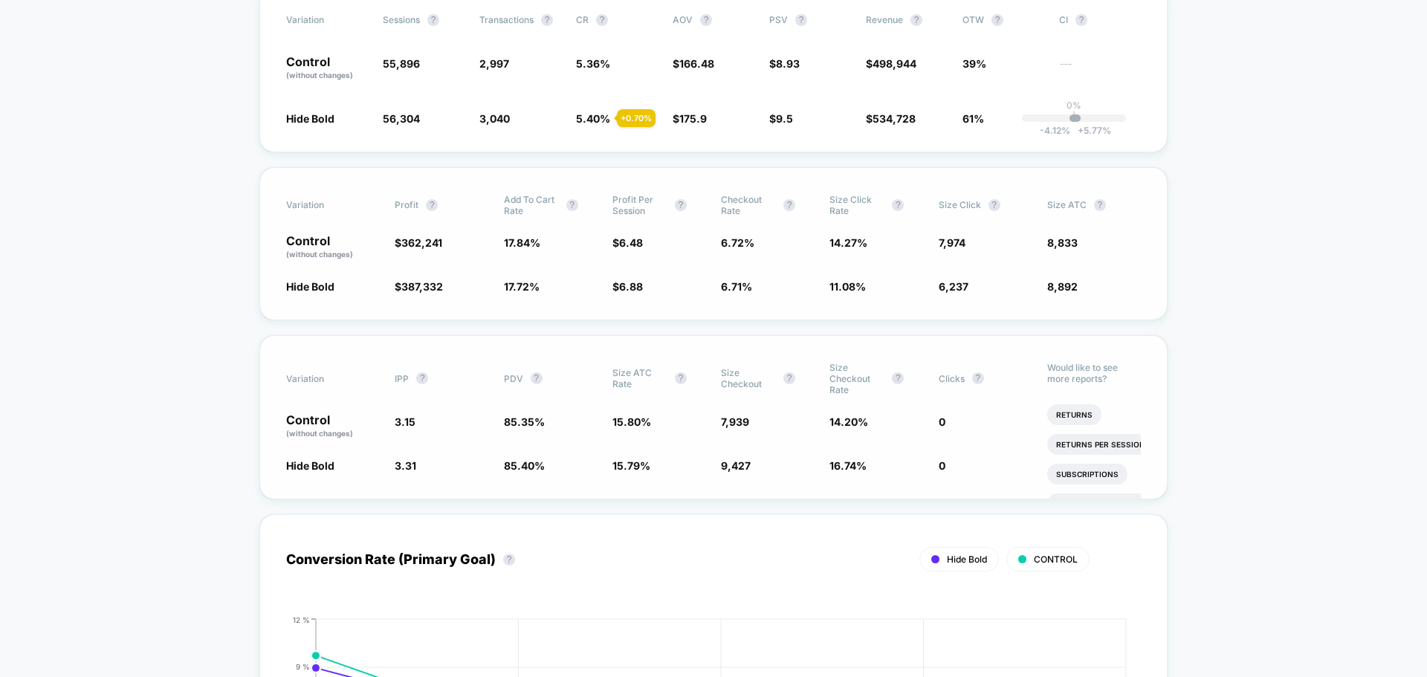
scroll to position [311, 0]
click at [295, 244] on p "Control (without changes)" at bounding box center [333, 248] width 94 height 25
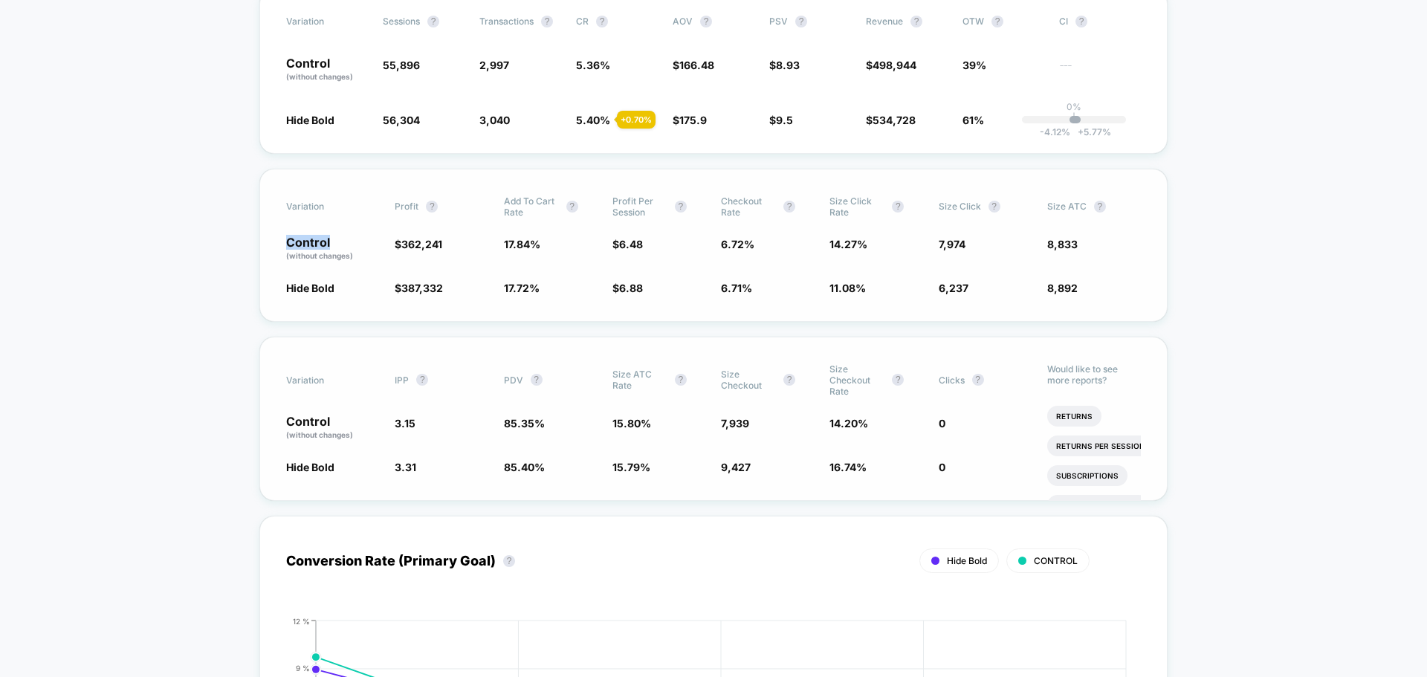
click at [295, 244] on p "Control (without changes)" at bounding box center [333, 248] width 94 height 25
click at [957, 245] on span "7,974" at bounding box center [952, 244] width 27 height 13
click at [844, 244] on span "14.27 %" at bounding box center [849, 244] width 38 height 13
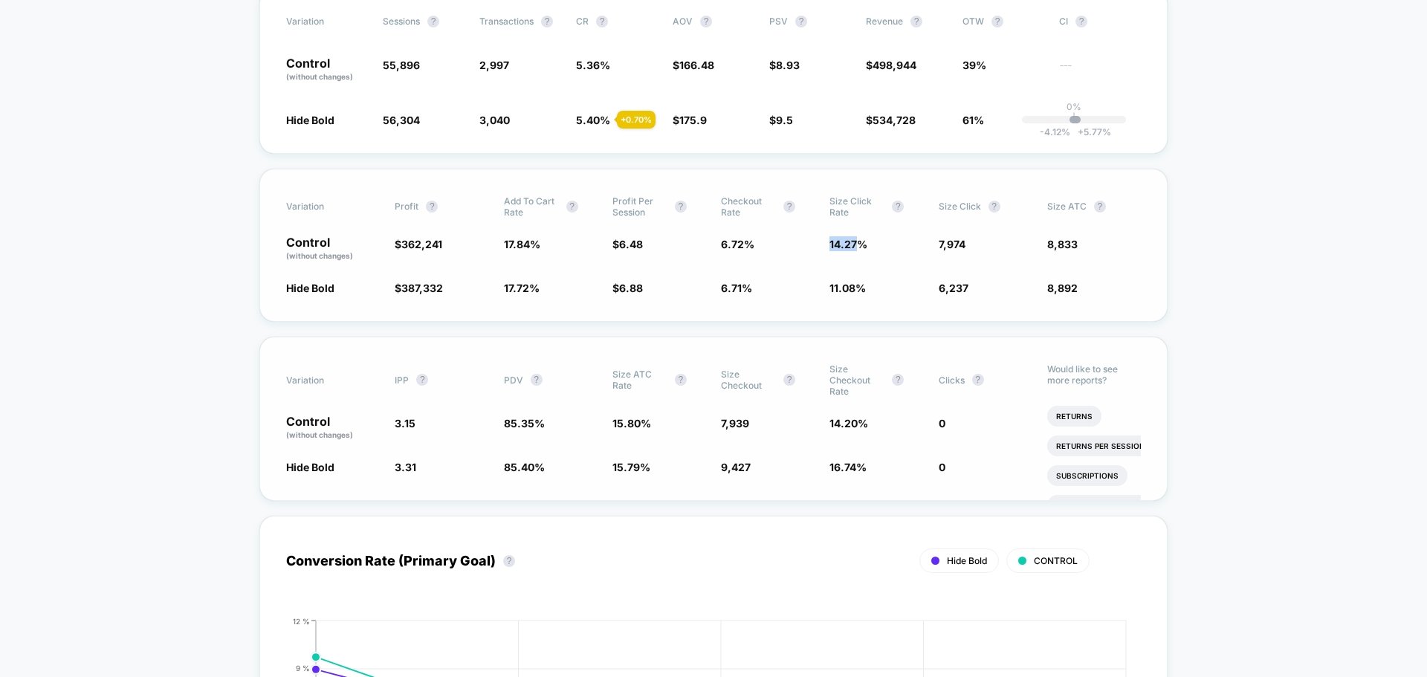
click at [844, 244] on span "14.27 %" at bounding box center [849, 244] width 38 height 13
click at [835, 288] on span "11.08 %" at bounding box center [848, 288] width 36 height 13
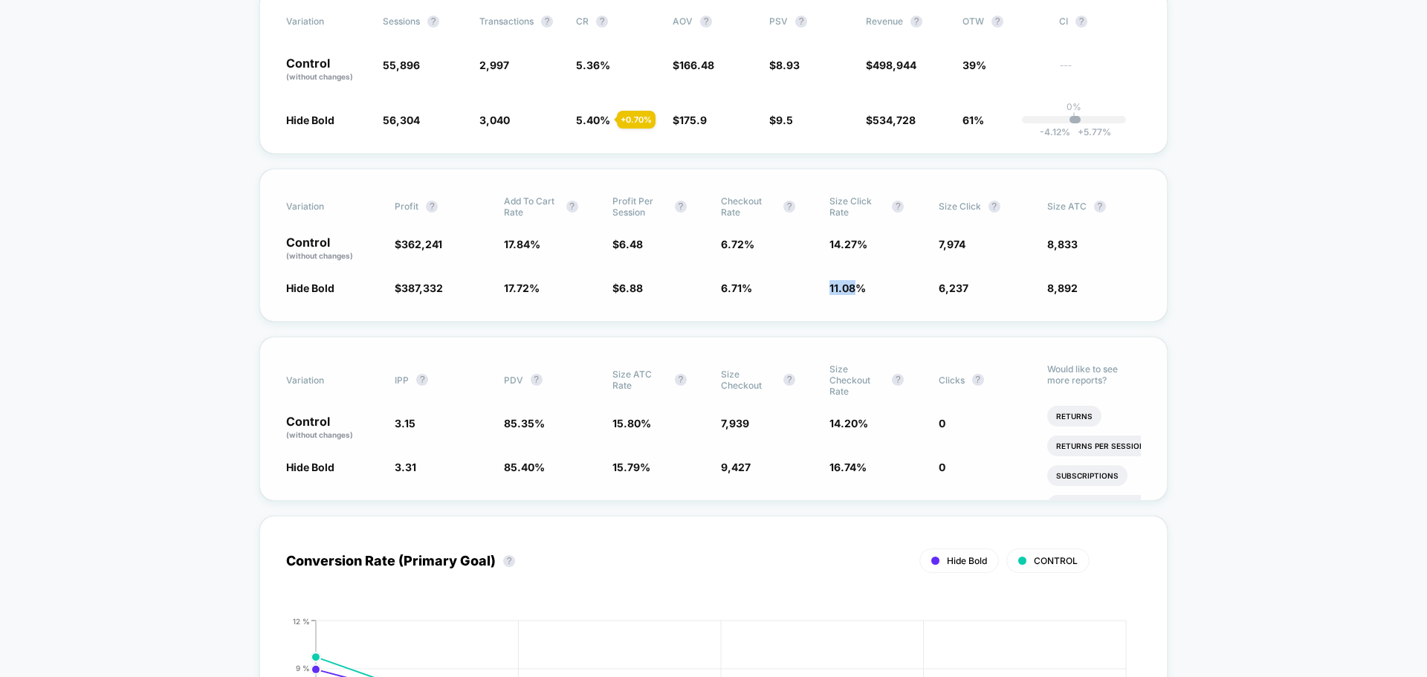
scroll to position [0, 0]
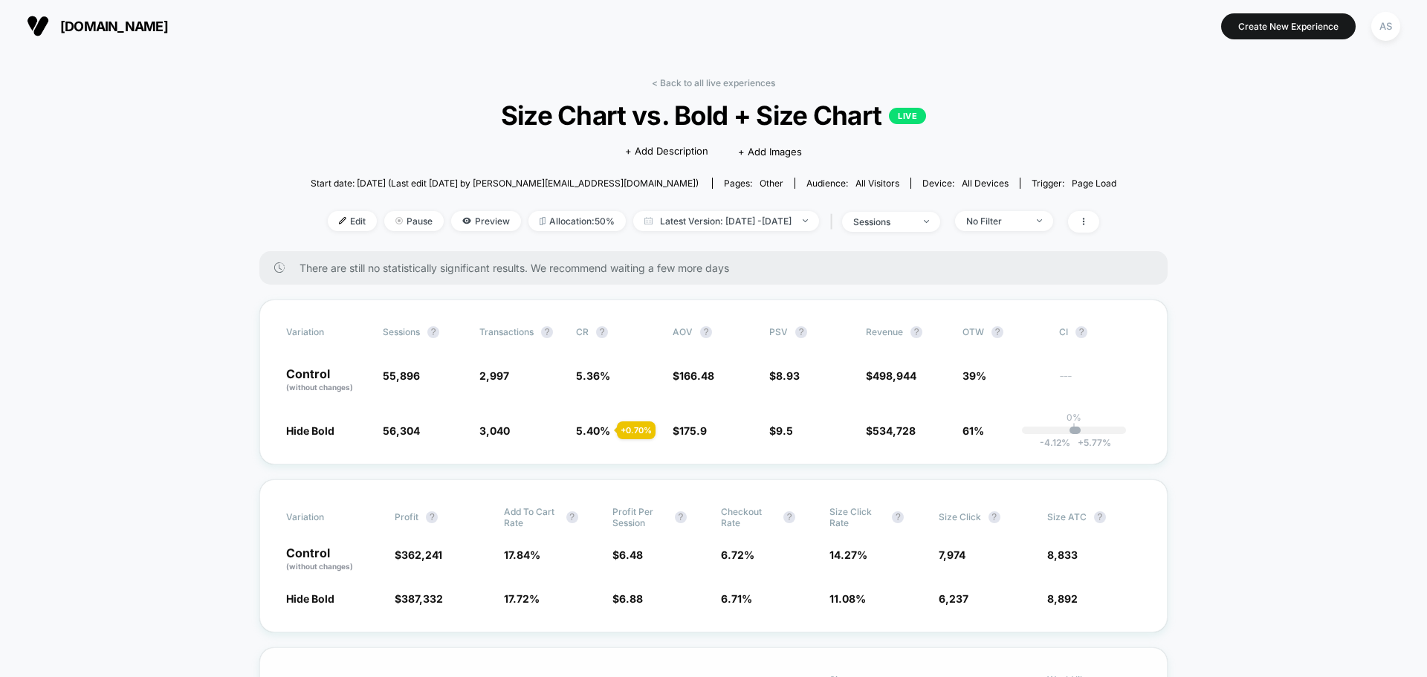
click at [1110, 236] on div "< Back to all live experiences Size Chart vs. Bold + Size Chart LIVE Click to e…" at bounding box center [714, 164] width 806 height 174
click at [1084, 222] on icon at bounding box center [1083, 221] width 1 height 7
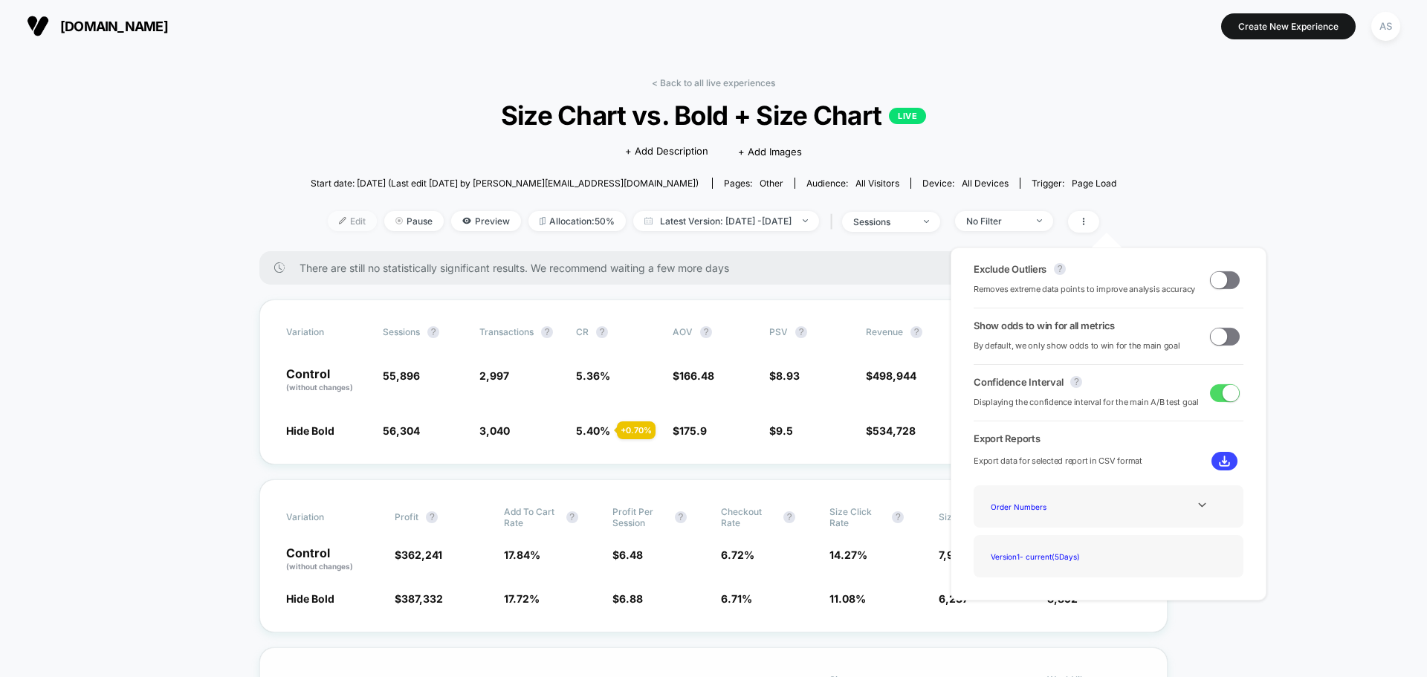
click at [328, 224] on span "Edit" at bounding box center [352, 221] width 49 height 20
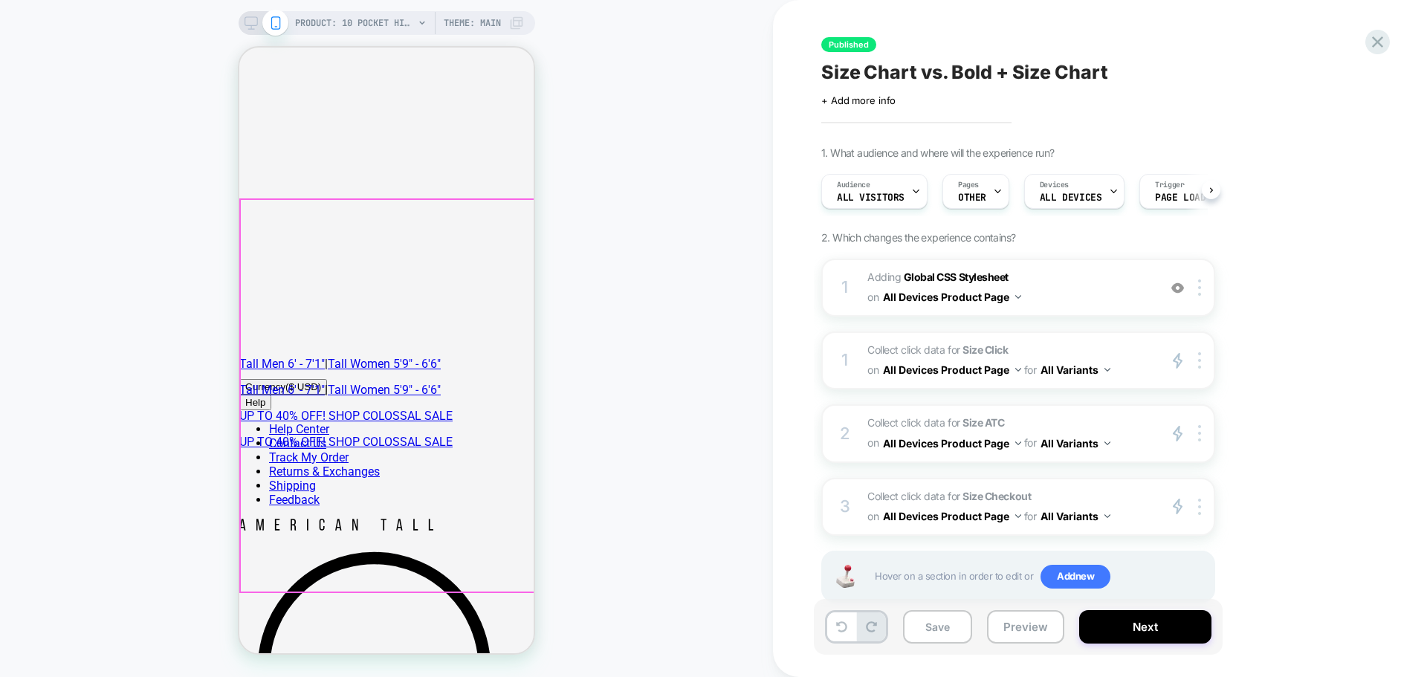
scroll to position [0, 1]
click at [1113, 349] on span "Collect click data for Size Click on All Devices Product Page for All Variants" at bounding box center [1008, 360] width 283 height 40
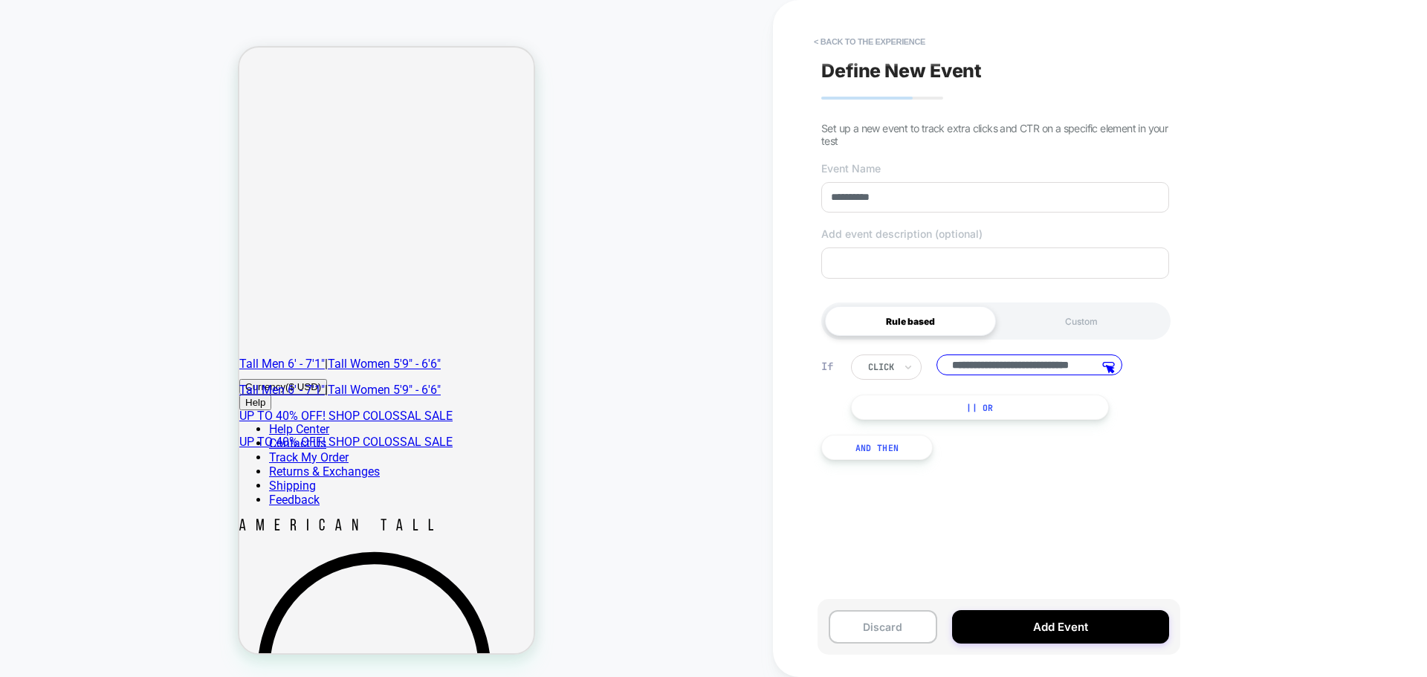
scroll to position [0, 46]
drag, startPoint x: 1048, startPoint y: 362, endPoint x: 902, endPoint y: 352, distance: 146.8
drag, startPoint x: 902, startPoint y: 352, endPoint x: 972, endPoint y: 378, distance: 75.3
click at [972, 378] on input "**********" at bounding box center [1030, 366] width 186 height 23
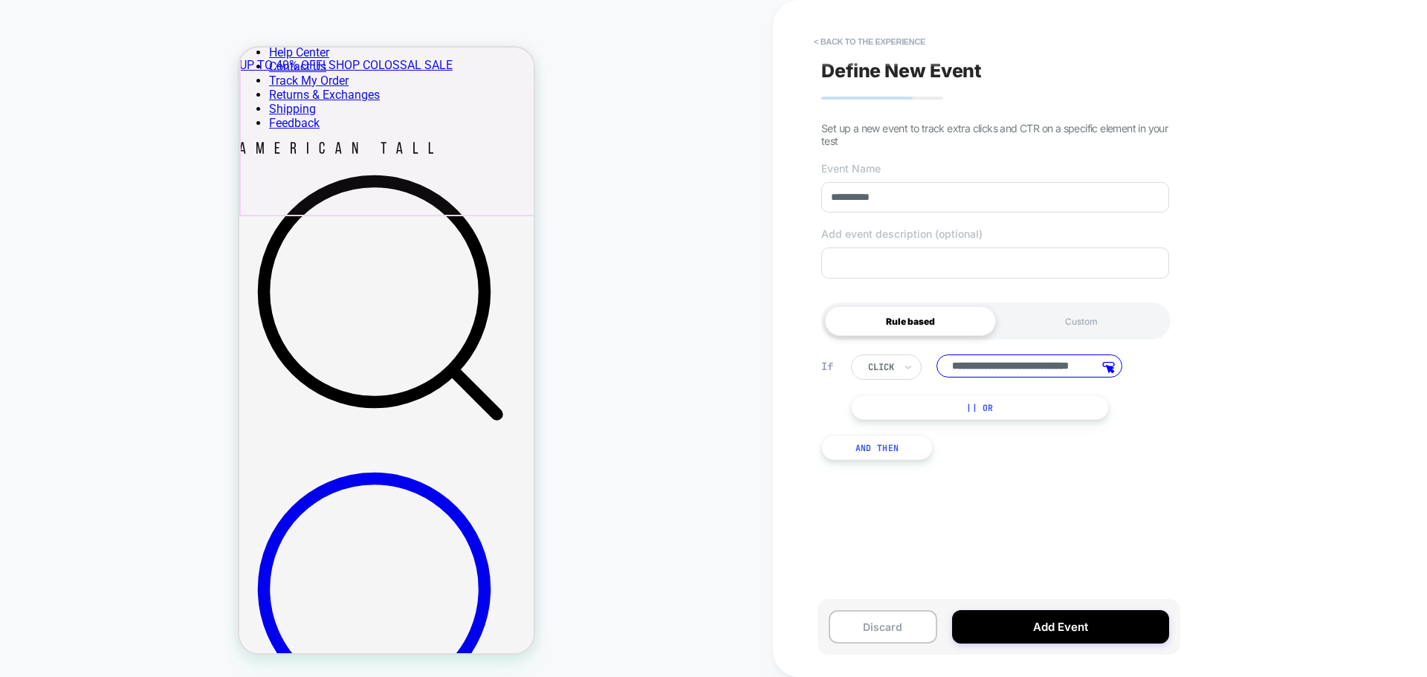
scroll to position [378, 0]
click at [821, 39] on button "< back to the experience" at bounding box center [869, 42] width 126 height 24
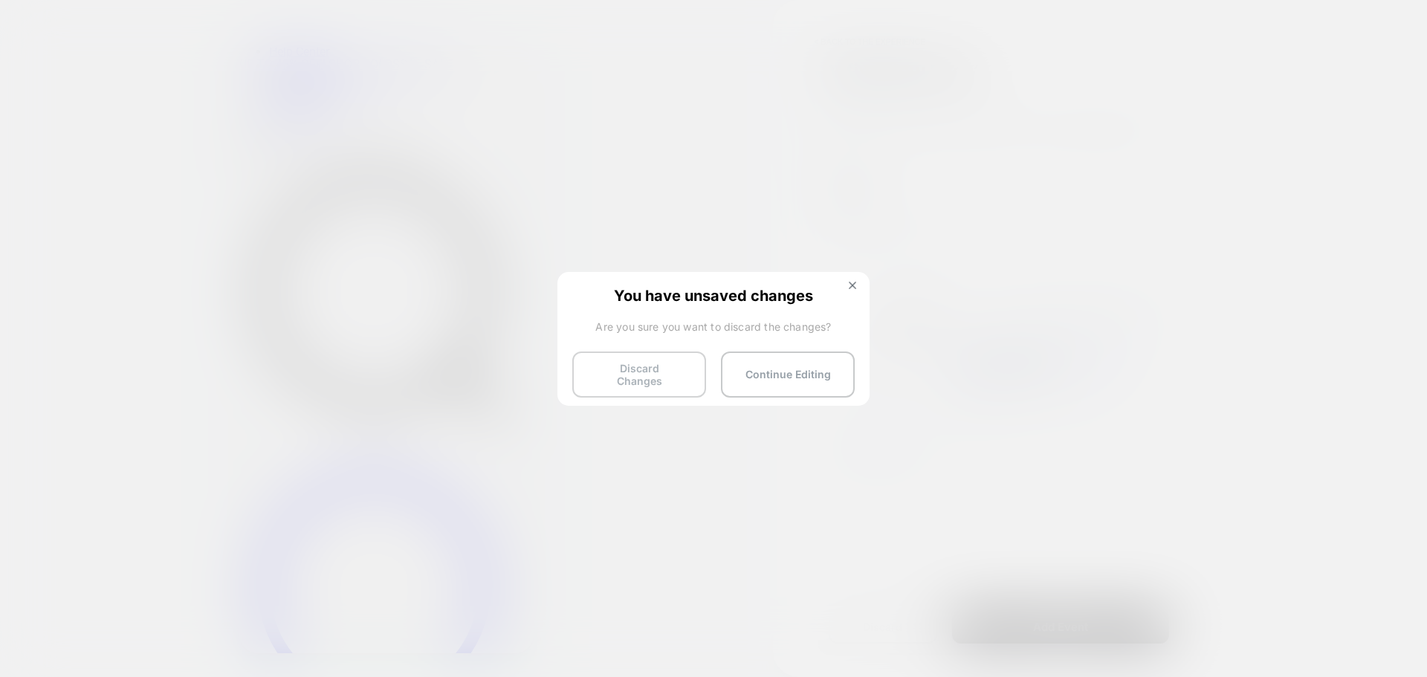
click at [674, 376] on button "Discard Changes" at bounding box center [639, 375] width 134 height 46
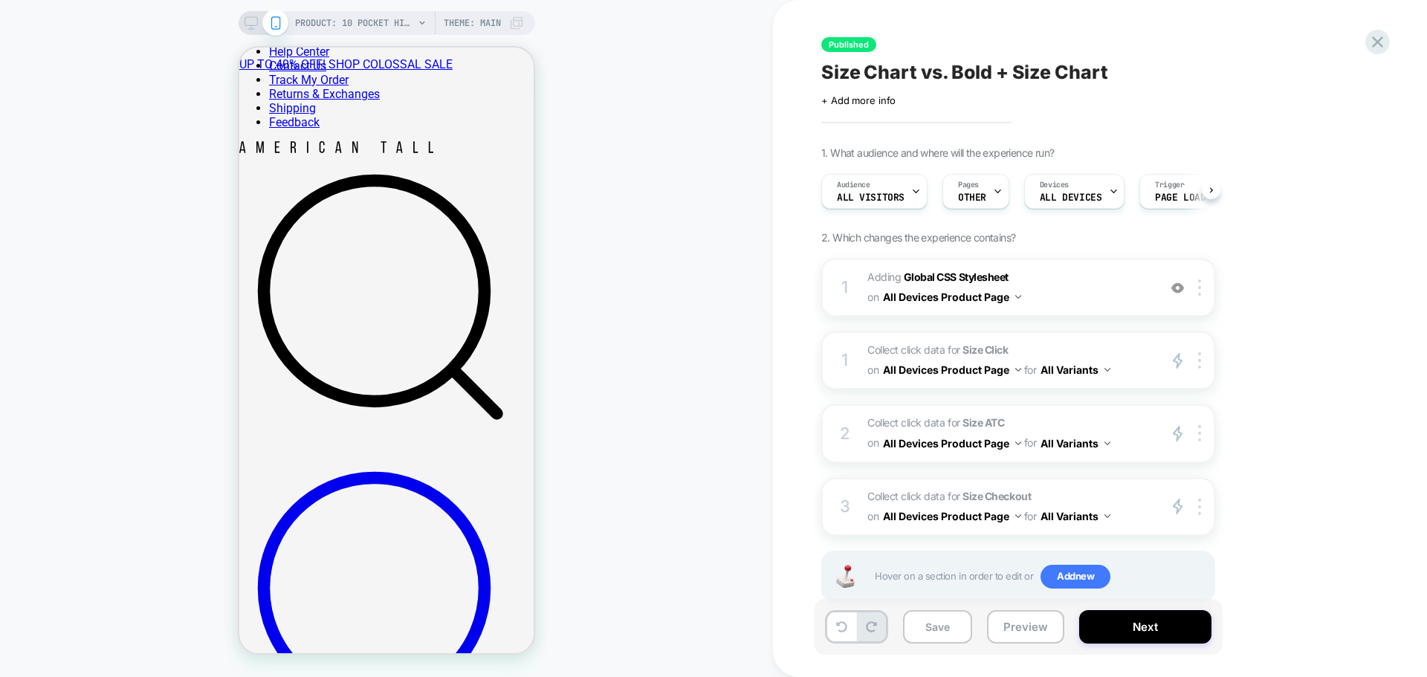
scroll to position [0, 1]
click at [1383, 47] on icon at bounding box center [1377, 41] width 11 height 11
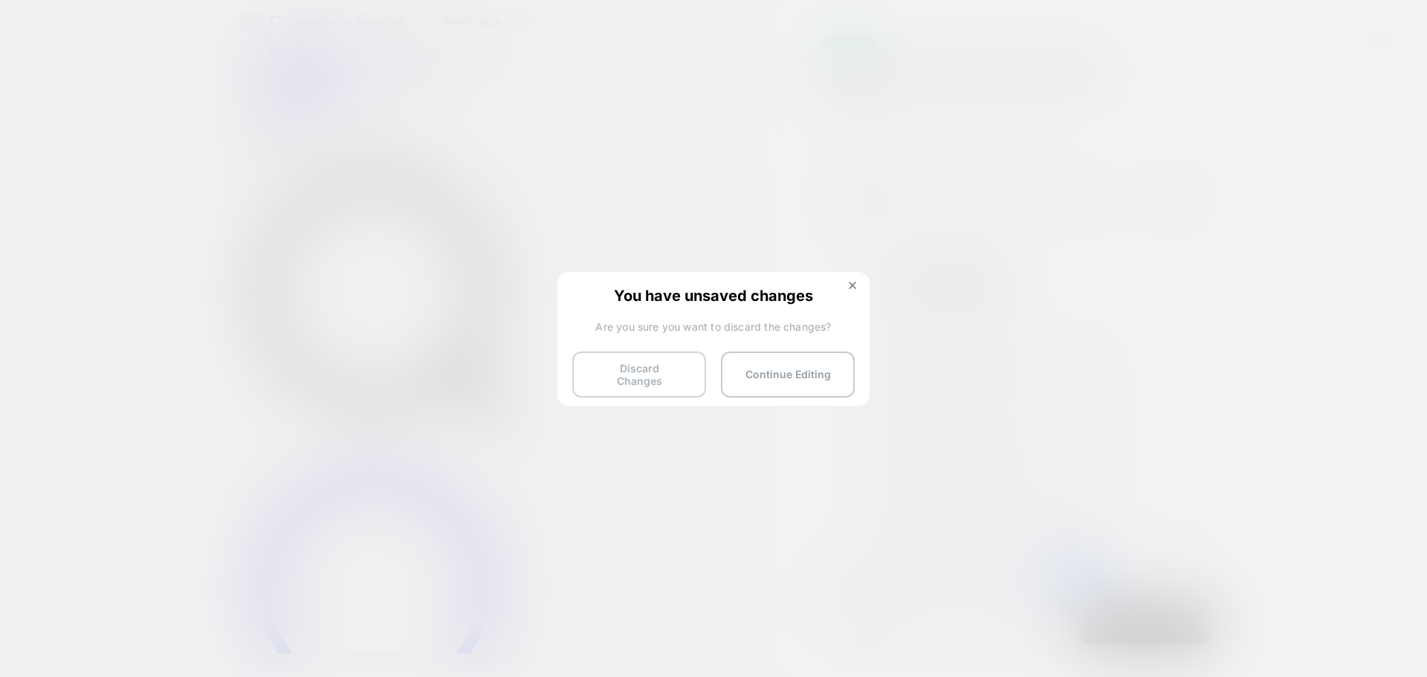
click at [662, 374] on button "Discard Changes" at bounding box center [639, 375] width 134 height 46
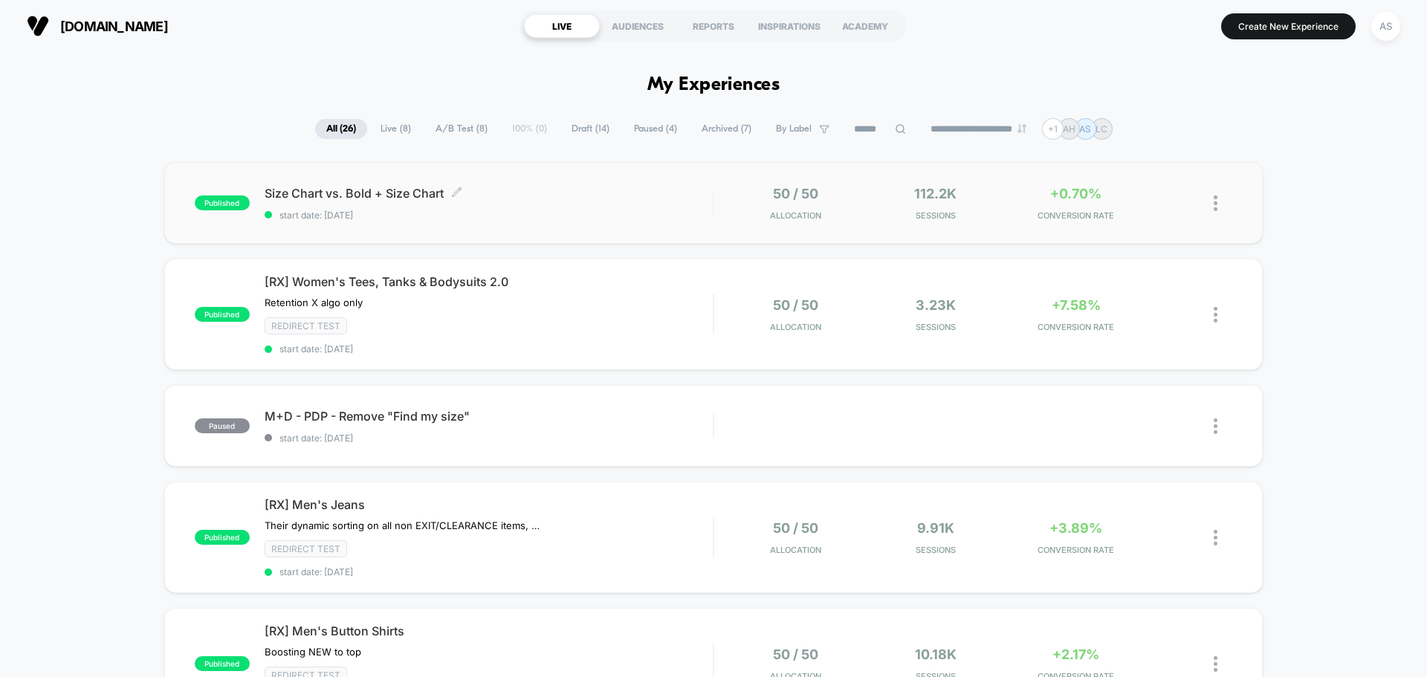
click at [361, 205] on div "Size Chart vs. Bold + Size Chart Click to edit experience details Click to edit…" at bounding box center [489, 203] width 448 height 35
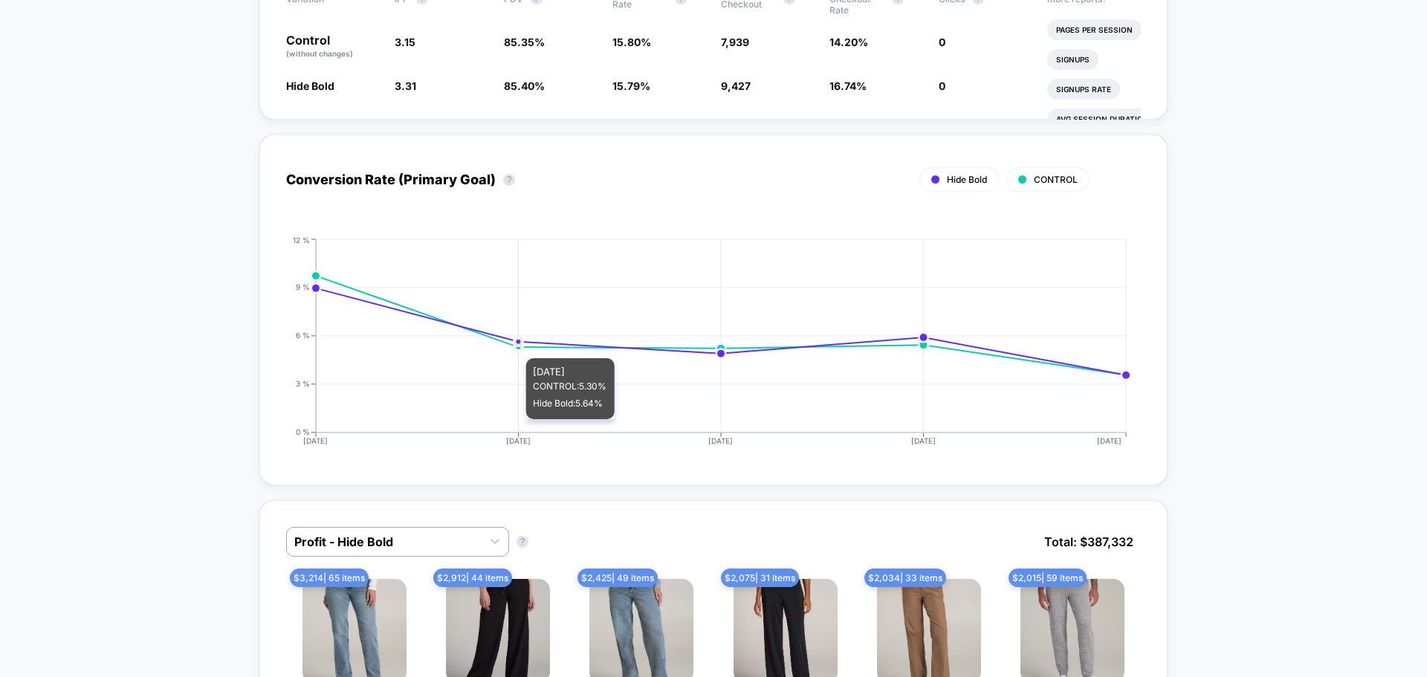
scroll to position [693, 0]
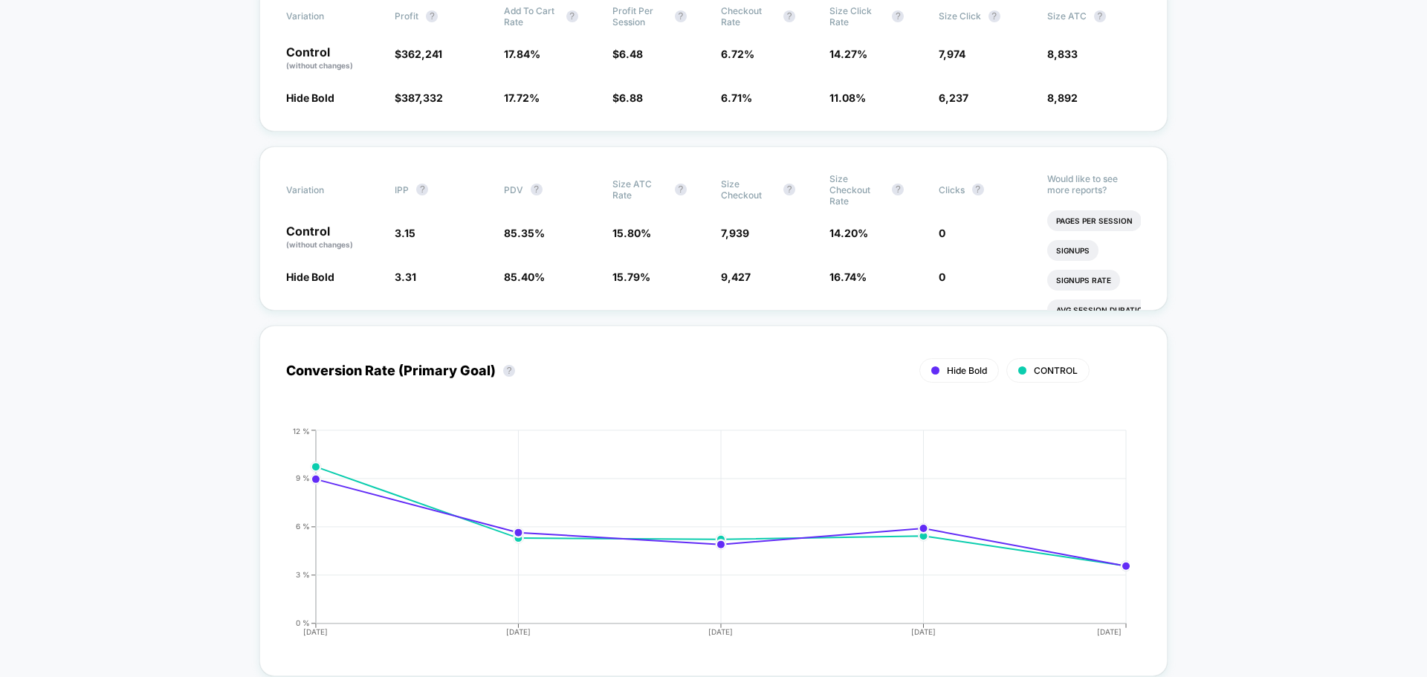
scroll to position [497, 0]
